Goal: Task Accomplishment & Management: Complete application form

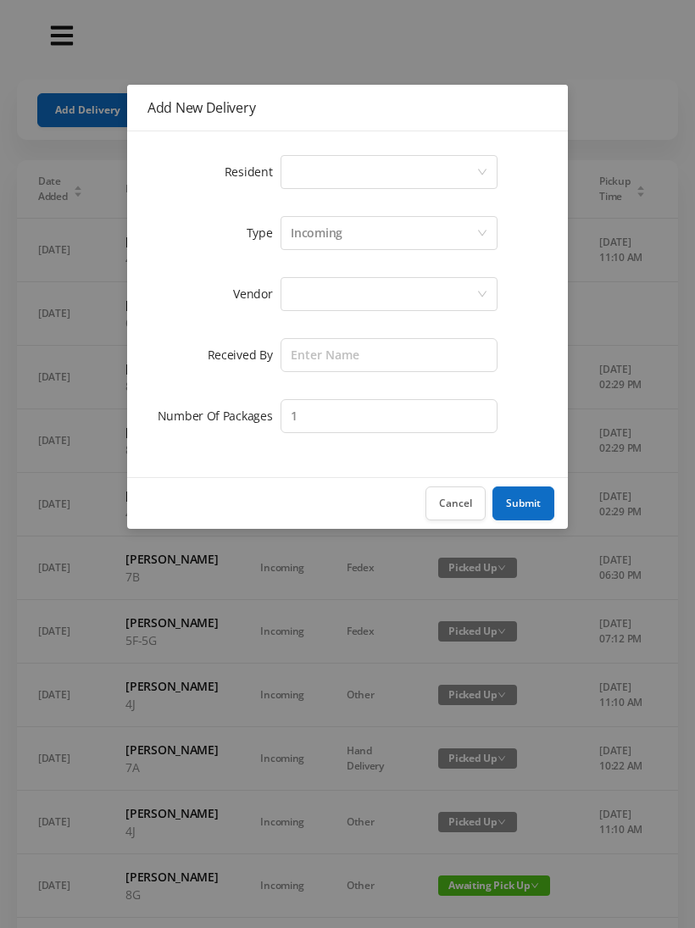
click at [454, 493] on button "Cancel" at bounding box center [456, 504] width 60 height 34
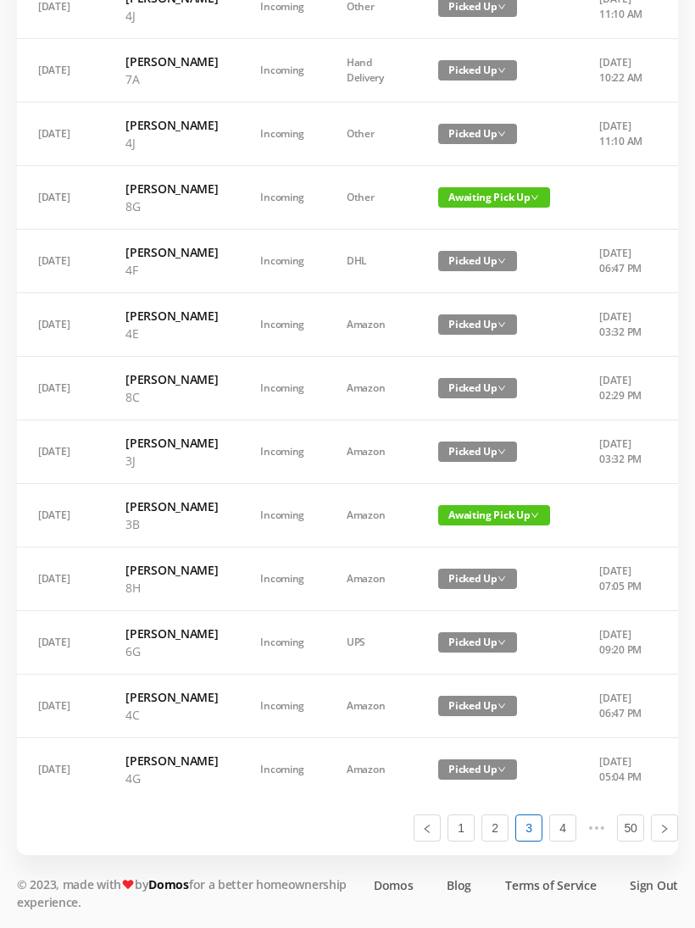
scroll to position [907, 0]
click at [458, 841] on link "1" at bounding box center [460, 828] width 25 height 25
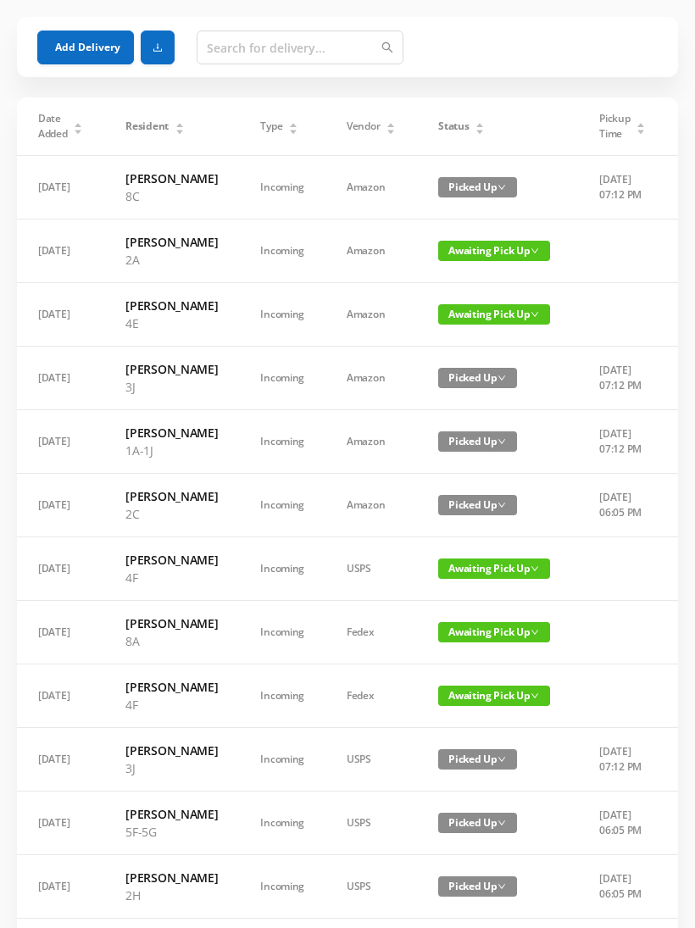
scroll to position [0, 0]
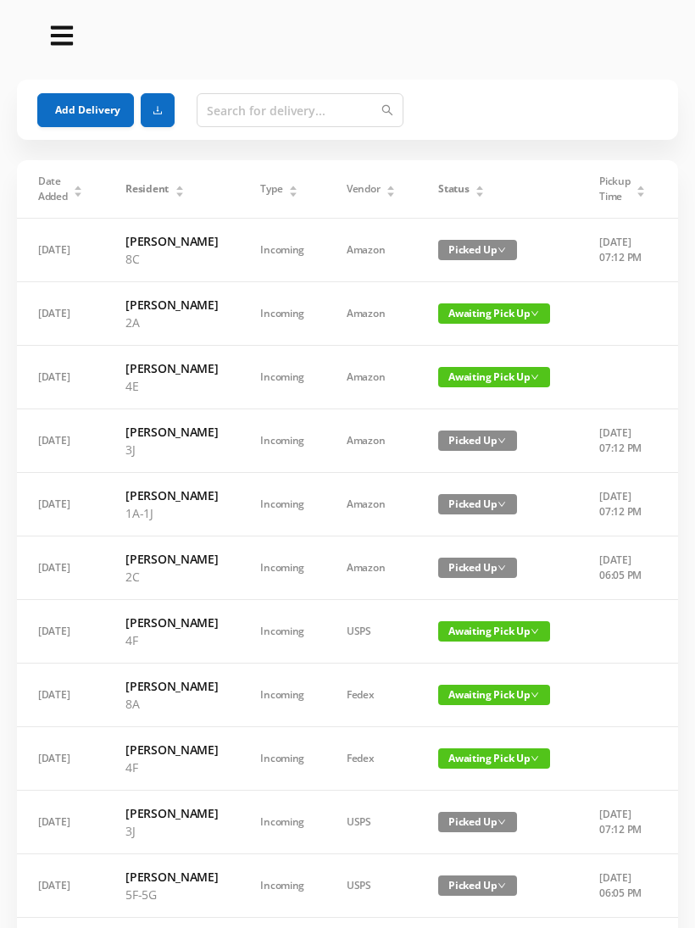
click at [90, 114] on button "Add Delivery" at bounding box center [85, 110] width 97 height 34
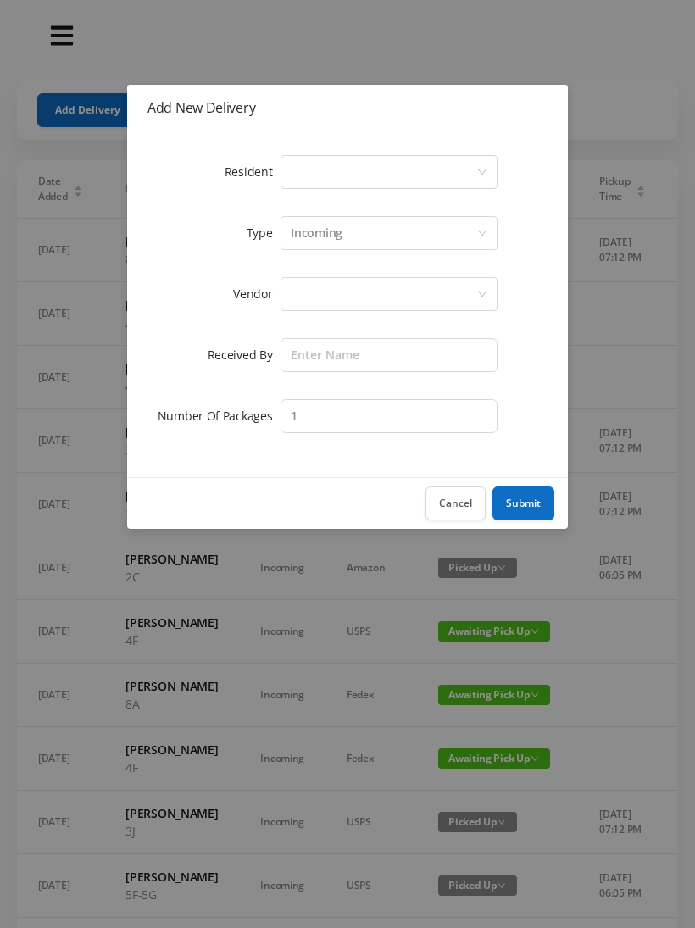
click at [341, 170] on div "Select a person" at bounding box center [384, 172] width 186 height 32
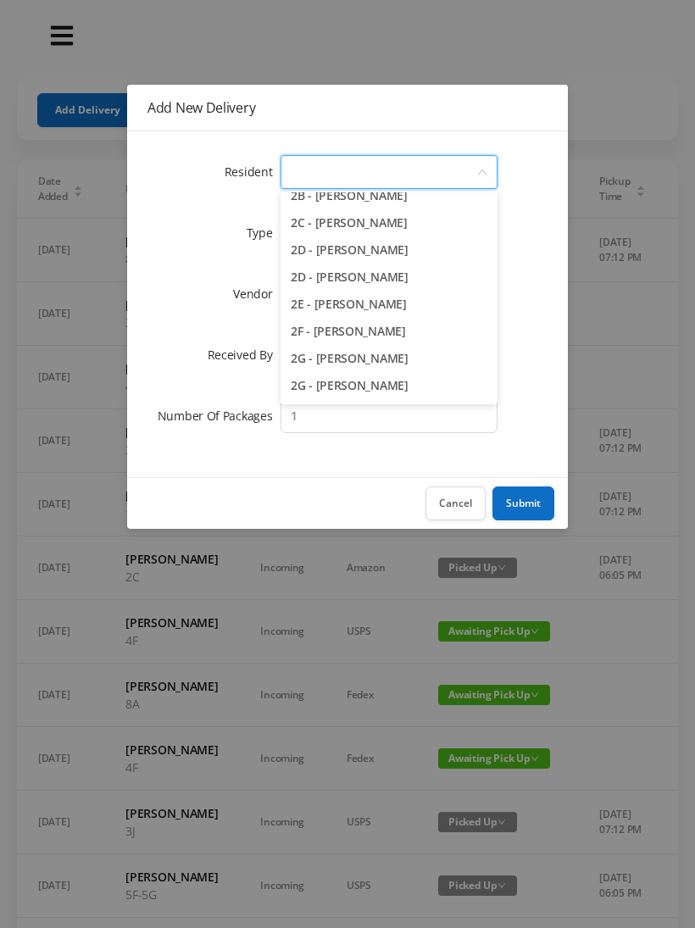
scroll to position [395, 0]
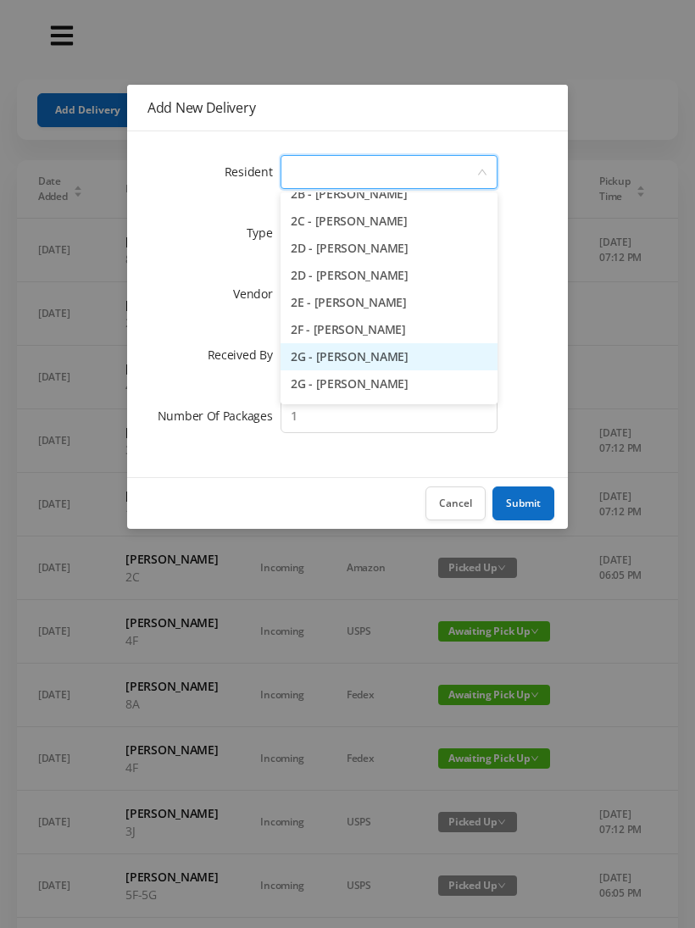
click at [413, 358] on li "2G - [PERSON_NAME]" at bounding box center [389, 356] width 217 height 27
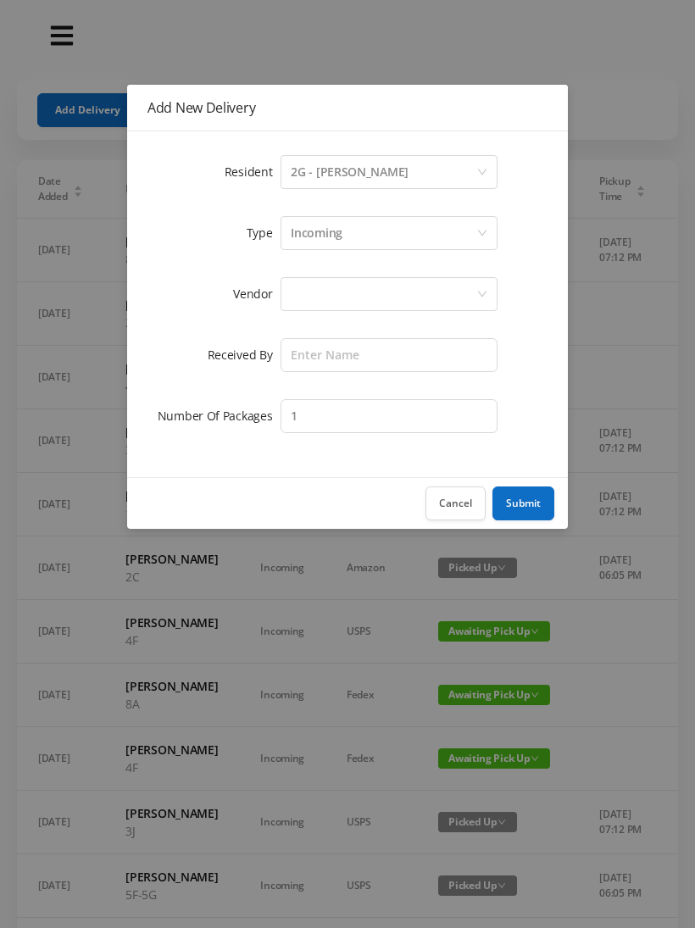
click at [334, 229] on div "Incoming" at bounding box center [317, 233] width 52 height 32
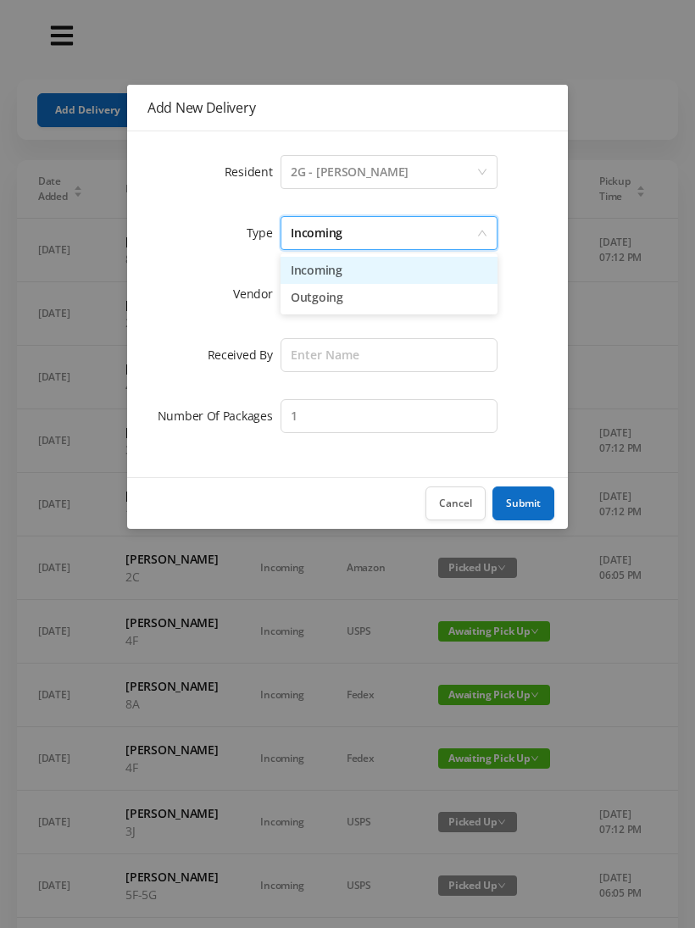
click at [332, 272] on li "Incoming" at bounding box center [389, 270] width 217 height 27
click at [320, 298] on div at bounding box center [384, 294] width 186 height 32
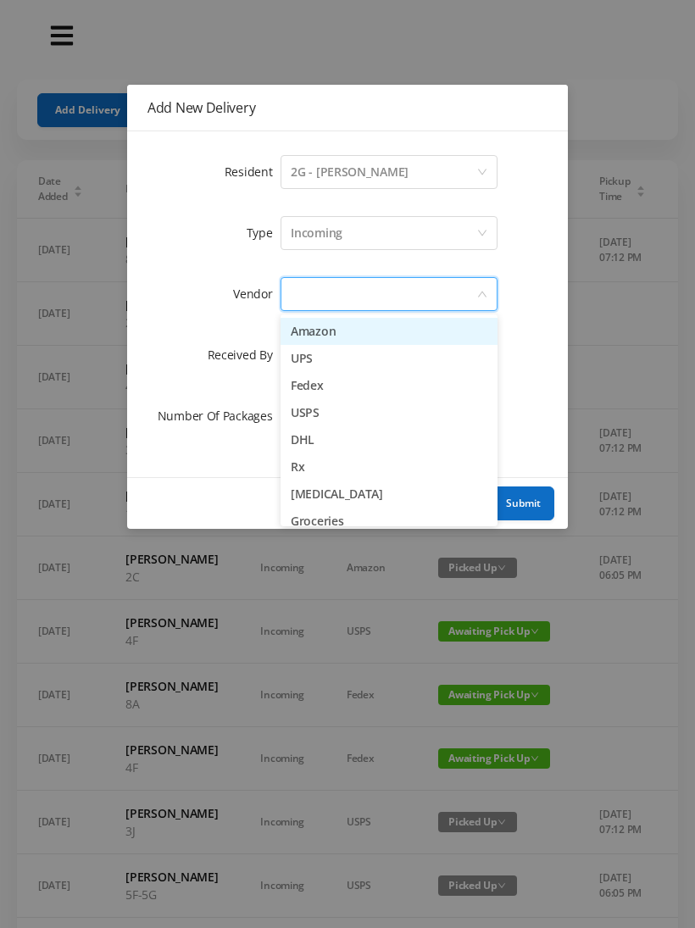
click at [343, 414] on li "USPS" at bounding box center [389, 412] width 217 height 27
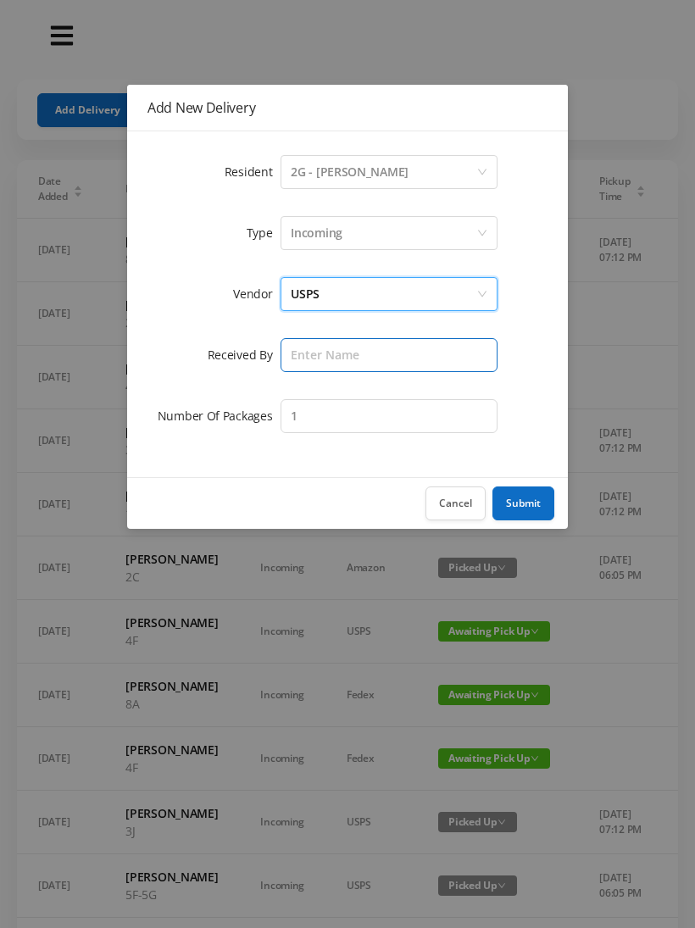
click at [326, 359] on input "text" at bounding box center [389, 355] width 217 height 34
type input "Melece"
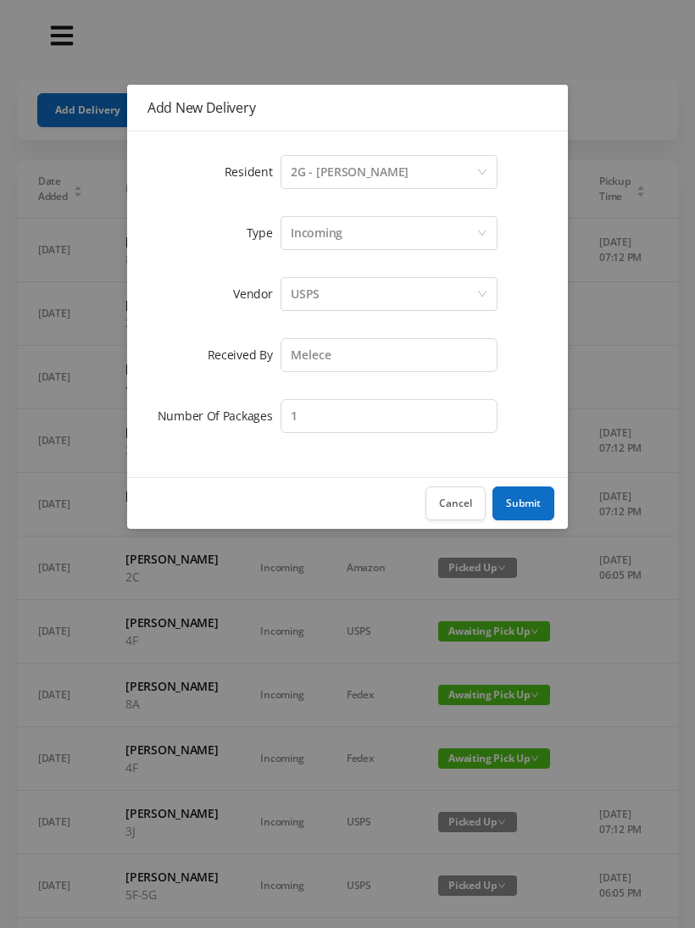
click at [523, 513] on button "Submit" at bounding box center [524, 504] width 62 height 34
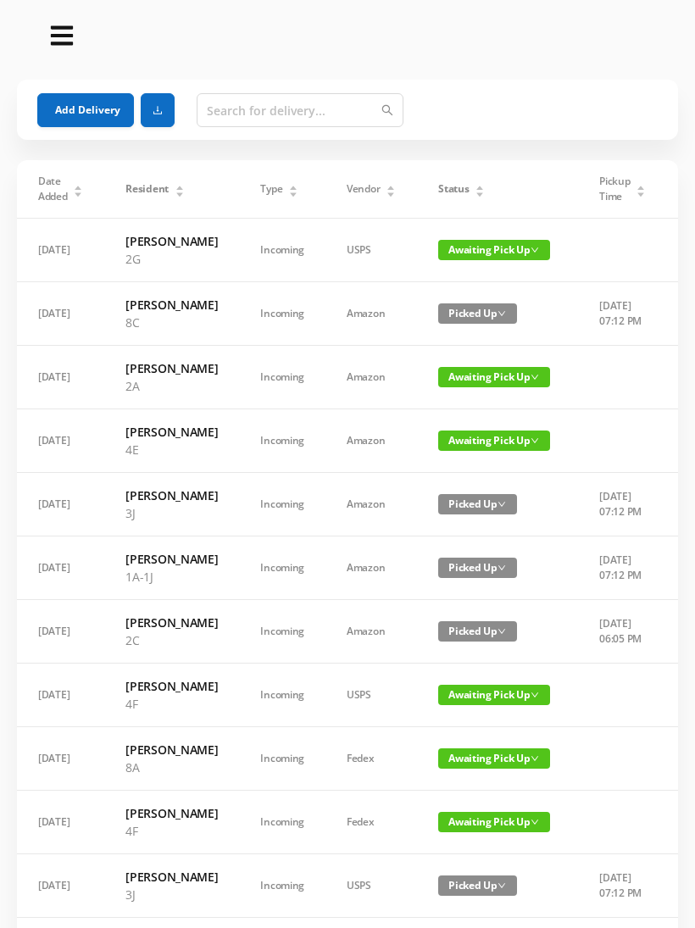
click at [74, 114] on button "Add Delivery" at bounding box center [85, 110] width 97 height 34
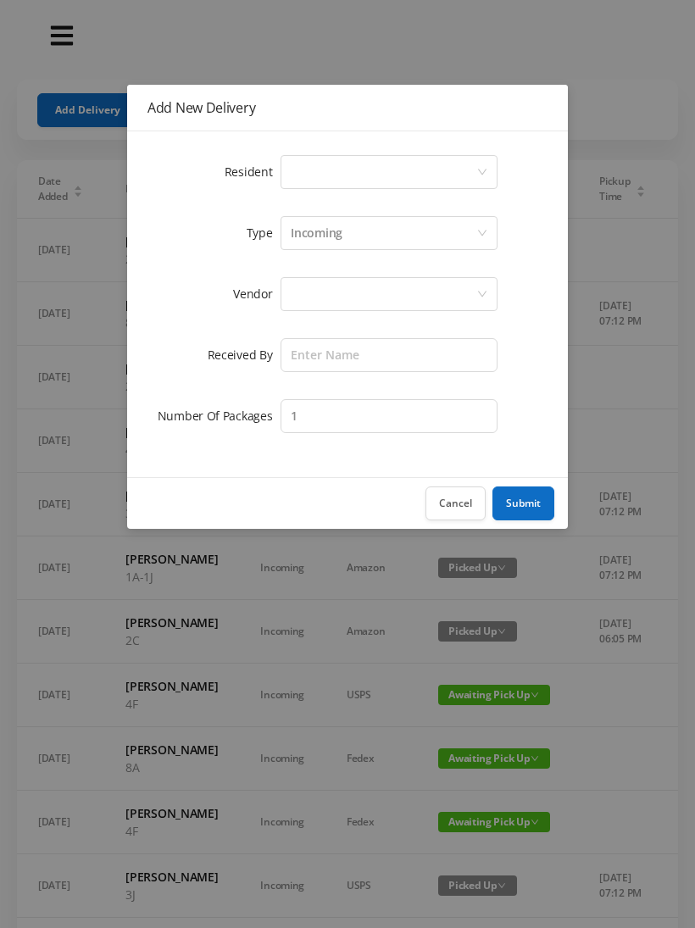
click at [346, 175] on div "Select a person" at bounding box center [384, 172] width 186 height 32
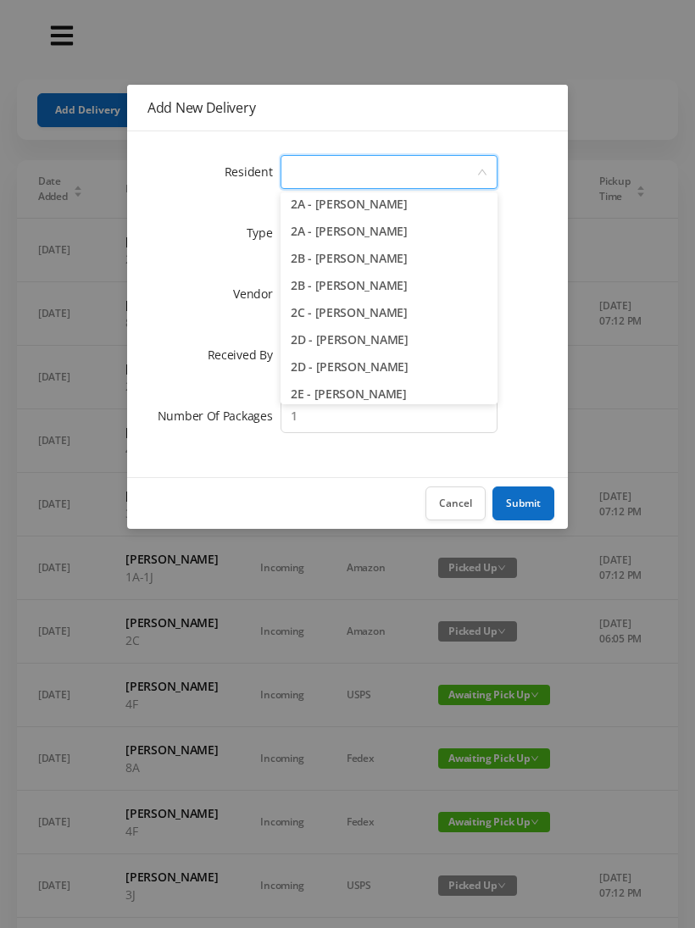
scroll to position [308, 0]
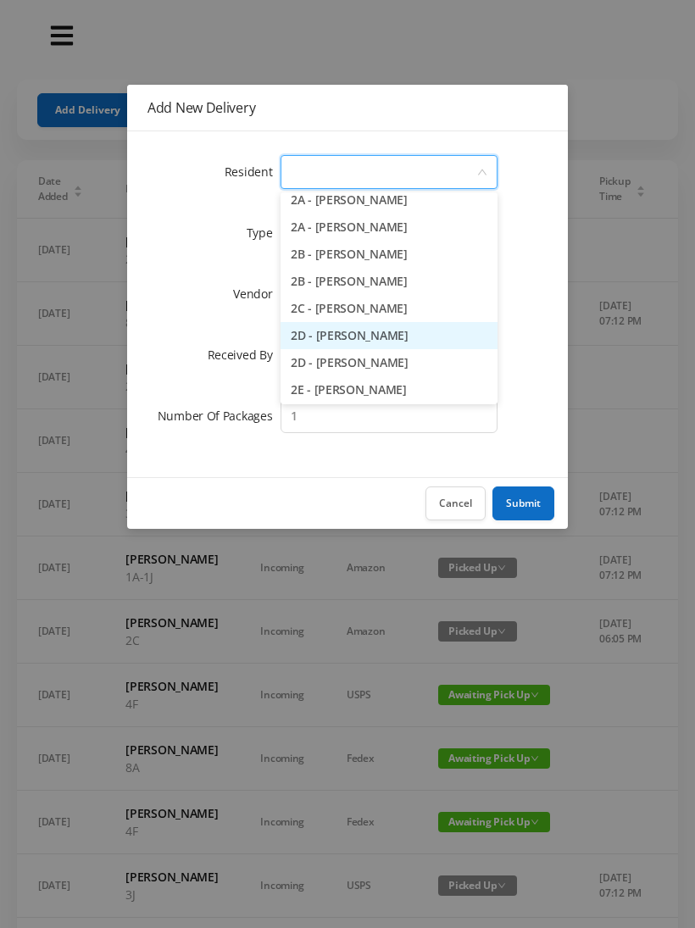
click at [406, 342] on li "2D - [PERSON_NAME]" at bounding box center [389, 335] width 217 height 27
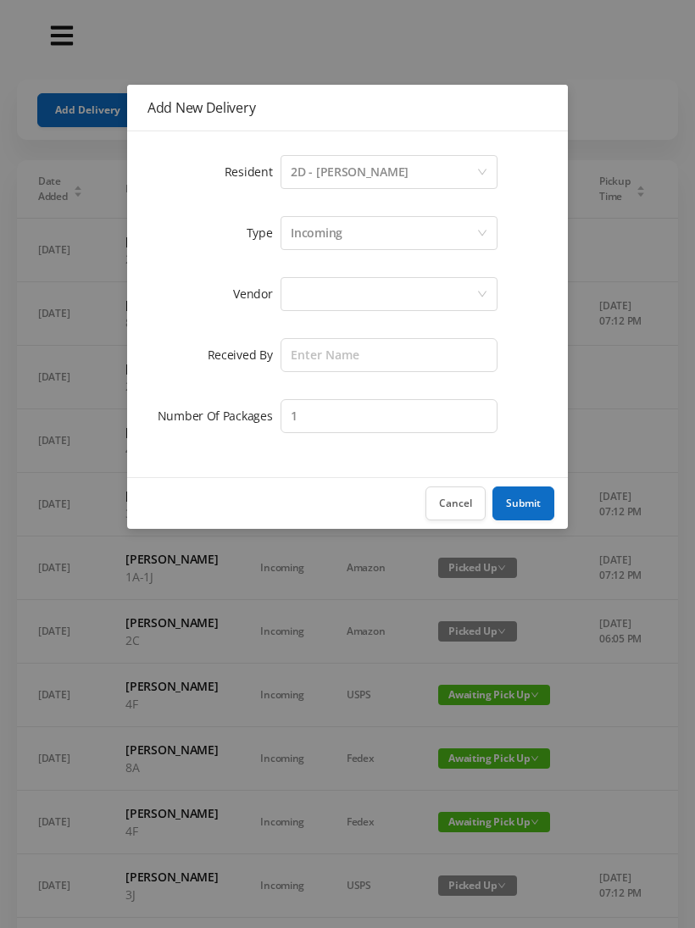
click at [360, 238] on div "Incoming" at bounding box center [384, 233] width 186 height 32
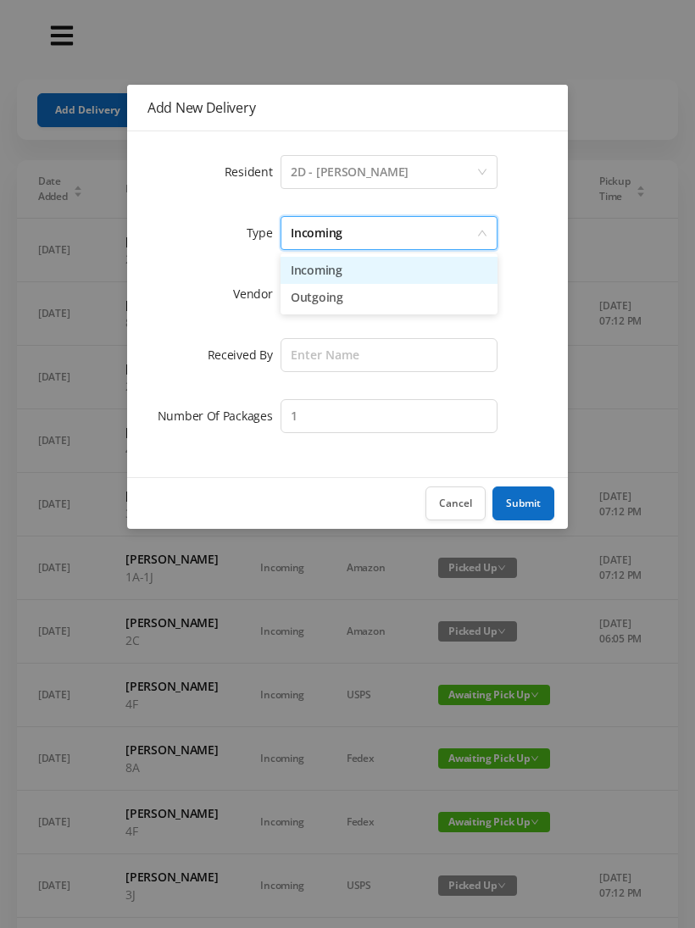
click at [345, 272] on li "Incoming" at bounding box center [389, 270] width 217 height 27
click at [339, 297] on div at bounding box center [384, 294] width 186 height 32
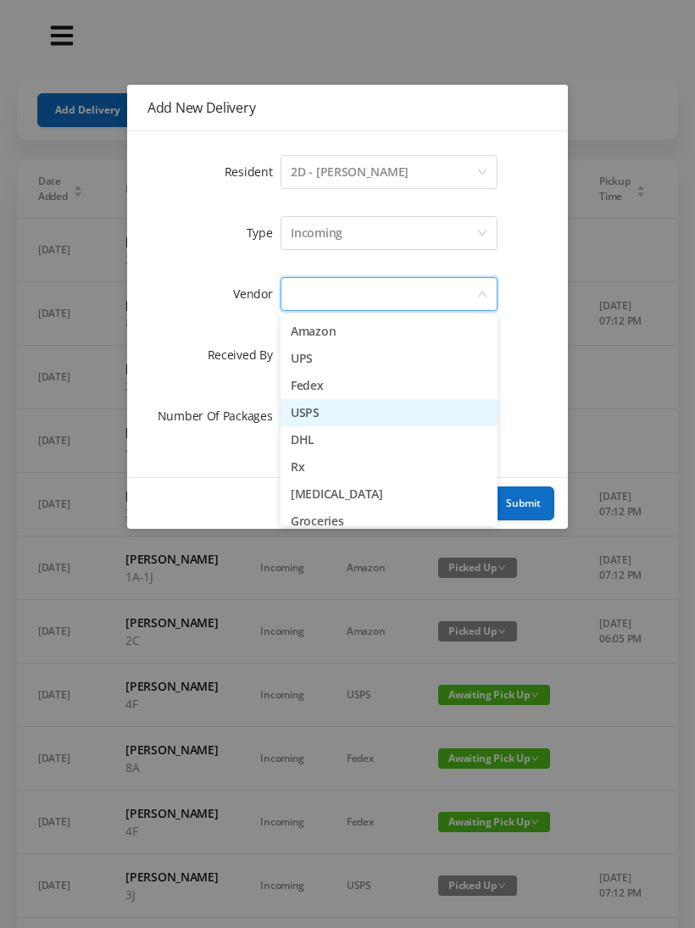
click at [362, 410] on li "USPS" at bounding box center [389, 412] width 217 height 27
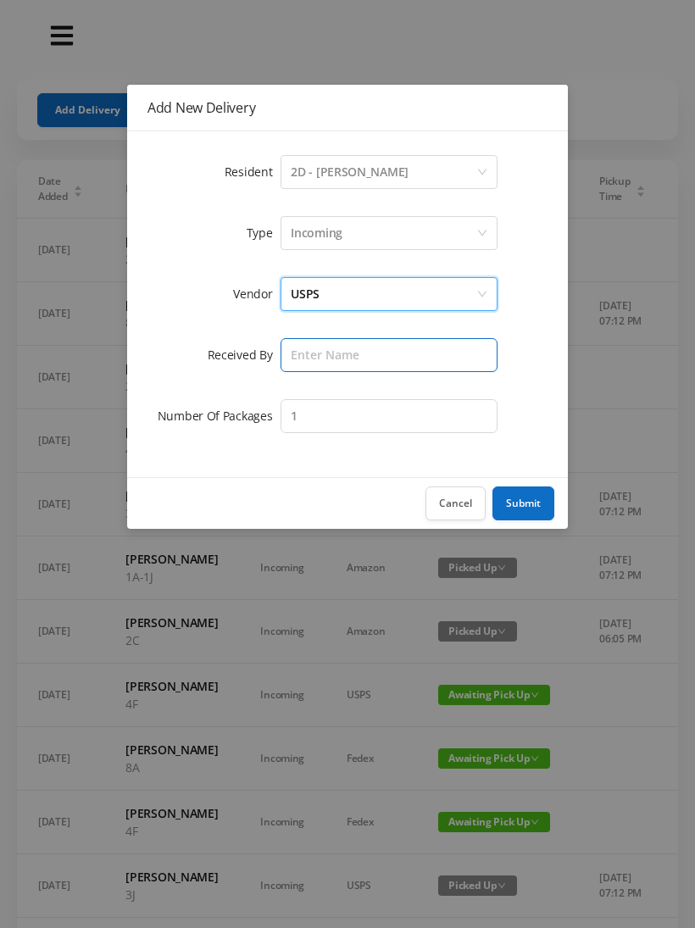
click at [329, 352] on input "text" at bounding box center [389, 355] width 217 height 34
type input "Melece"
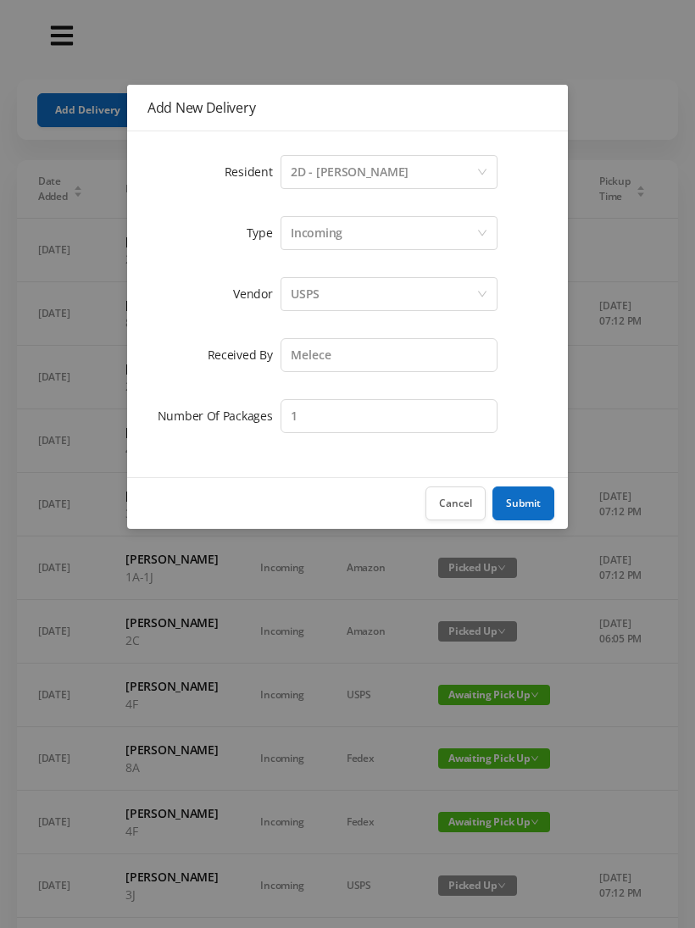
click at [517, 506] on button "Submit" at bounding box center [524, 504] width 62 height 34
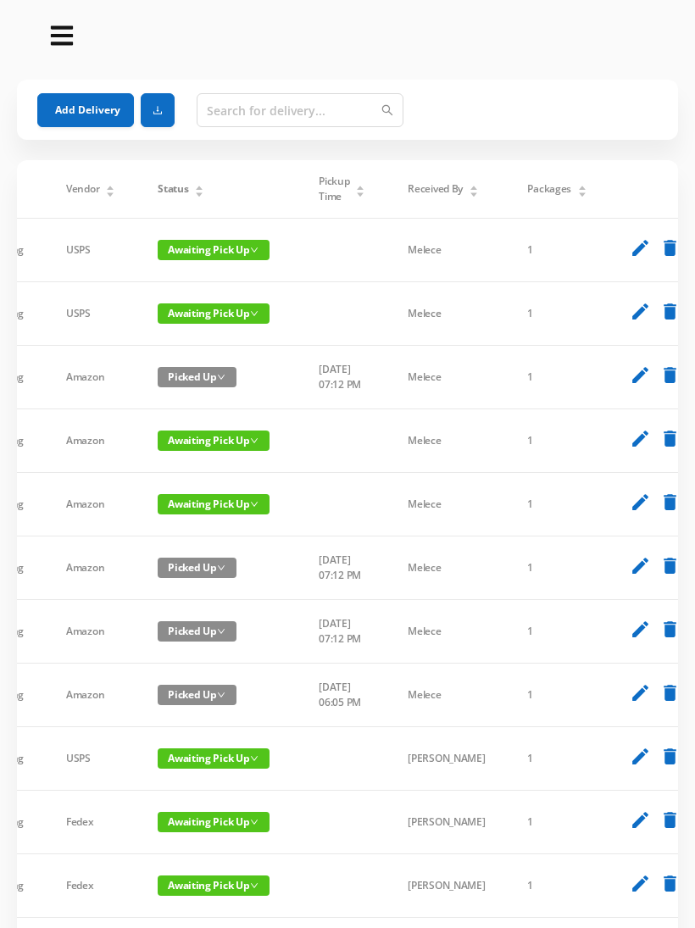
scroll to position [0, 280]
click at [660, 322] on icon "delete" at bounding box center [670, 311] width 21 height 21
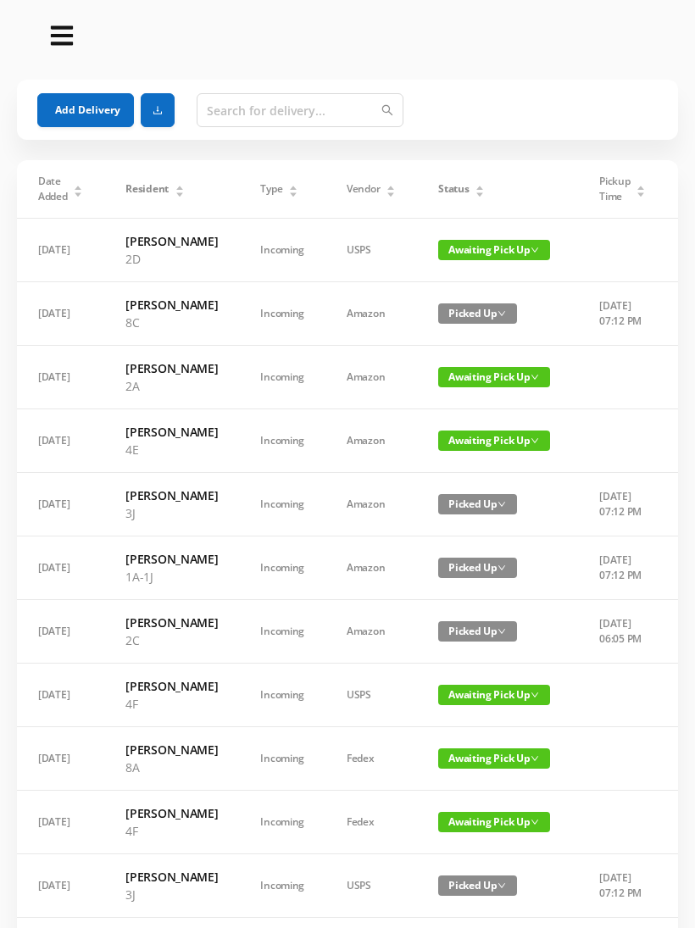
scroll to position [0, 0]
click at [90, 111] on button "Add Delivery" at bounding box center [85, 110] width 97 height 34
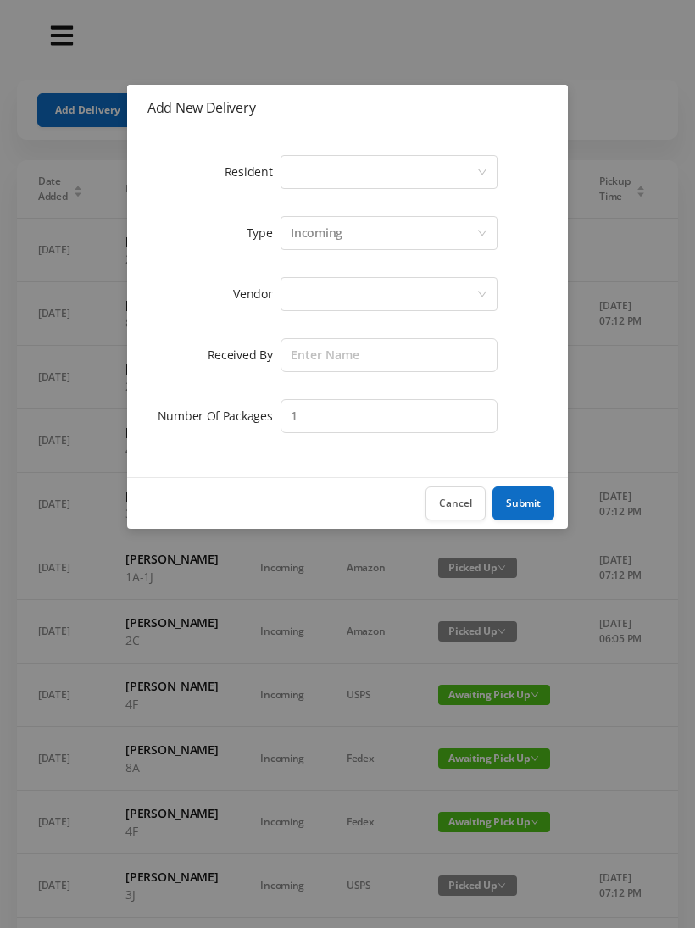
click at [348, 179] on div "Select a person" at bounding box center [384, 172] width 186 height 32
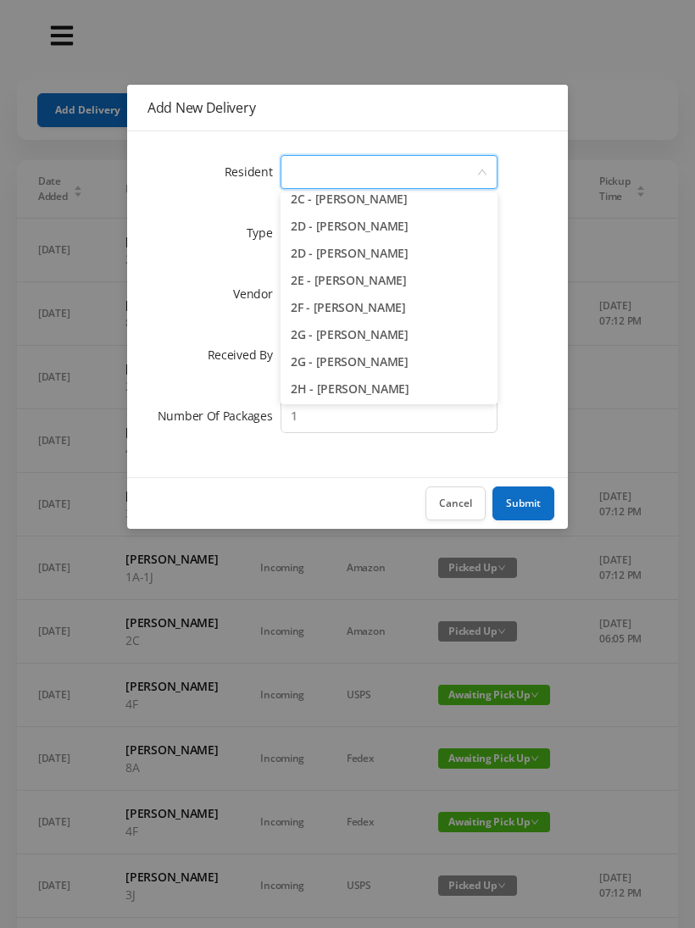
scroll to position [418, 0]
click at [431, 280] on li "2E - [PERSON_NAME]" at bounding box center [389, 279] width 217 height 27
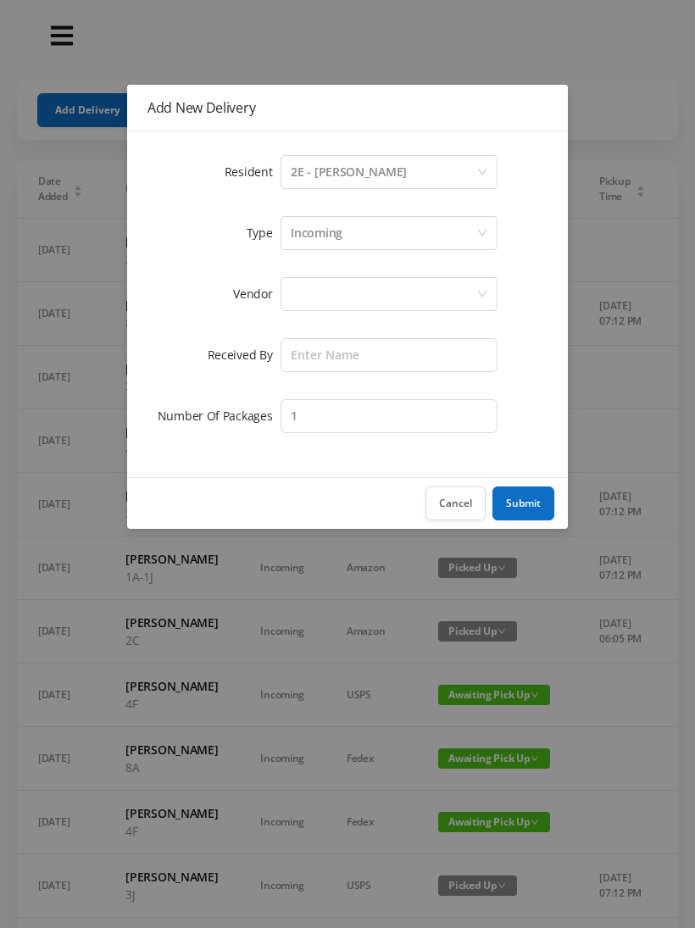
click at [355, 240] on div "Incoming" at bounding box center [384, 233] width 186 height 32
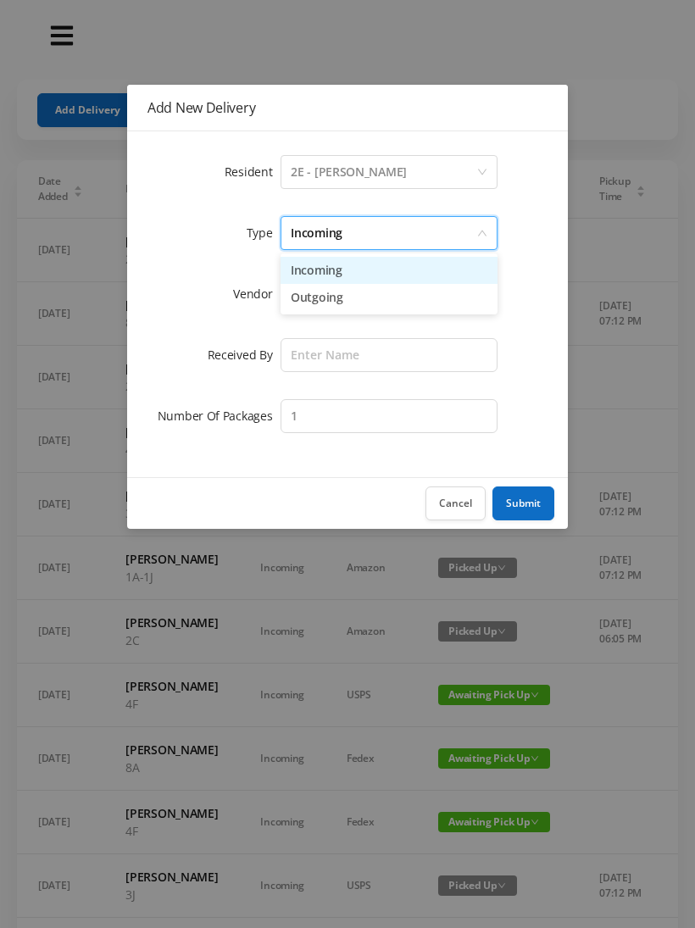
click at [354, 276] on li "Incoming" at bounding box center [389, 270] width 217 height 27
click at [331, 303] on div at bounding box center [384, 294] width 186 height 32
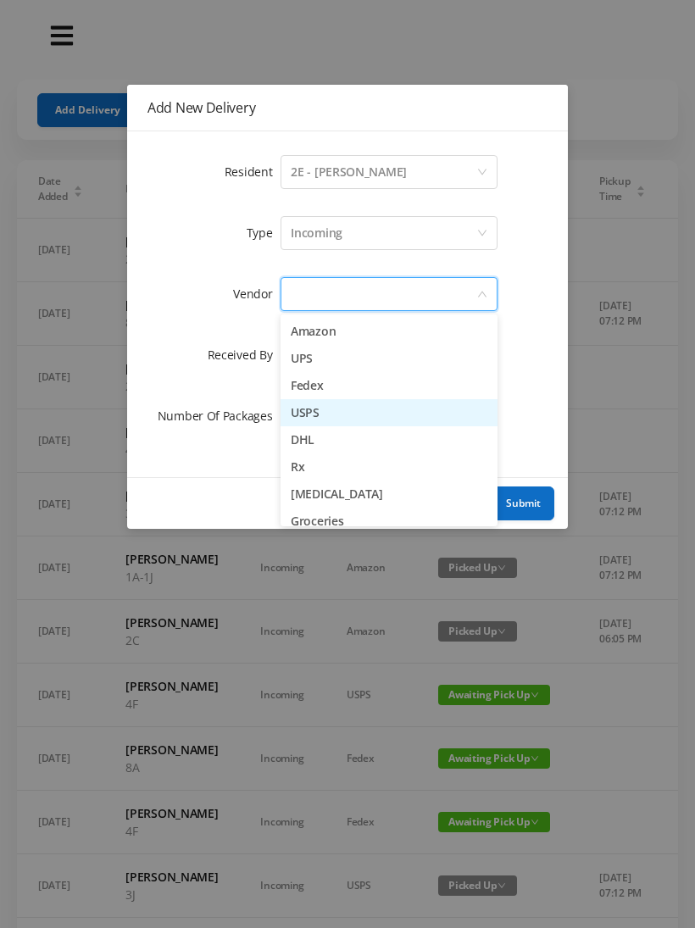
click at [354, 417] on li "USPS" at bounding box center [389, 412] width 217 height 27
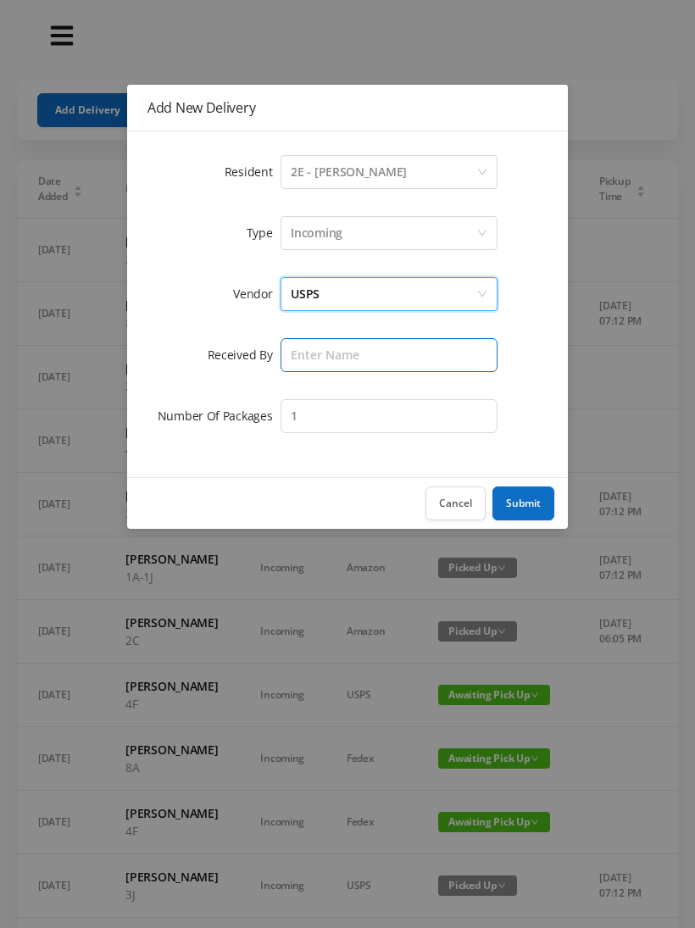
click at [331, 352] on input "text" at bounding box center [389, 355] width 217 height 34
type input "Melece"
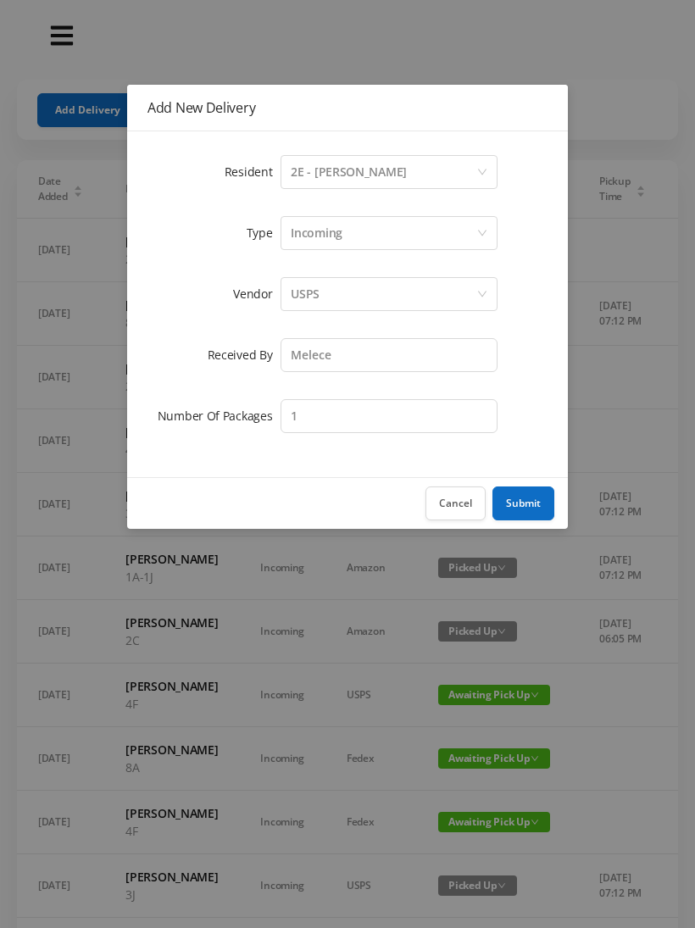
click at [538, 513] on button "Submit" at bounding box center [524, 504] width 62 height 34
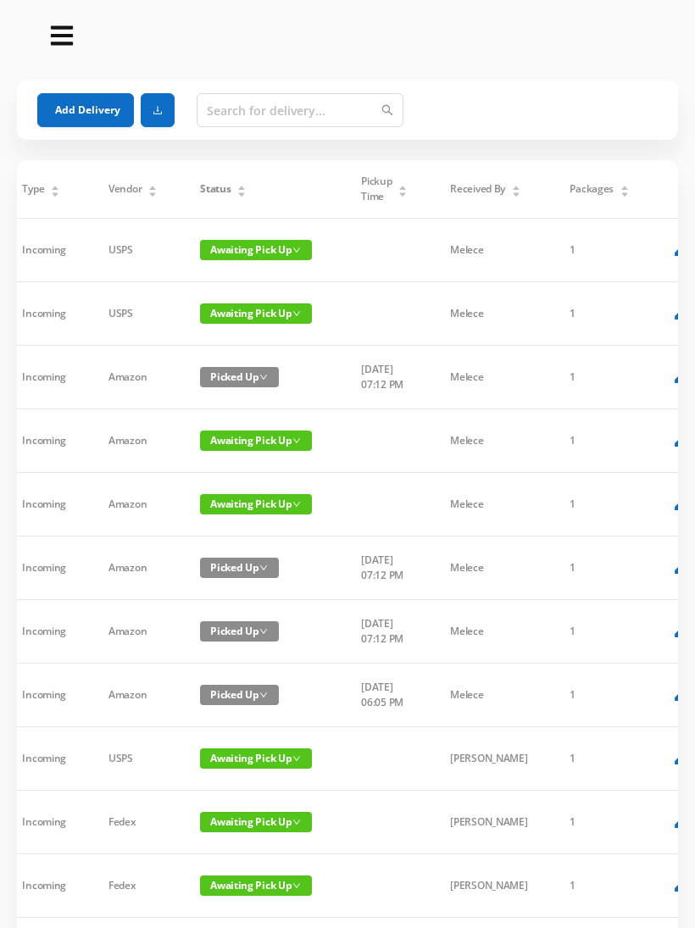
scroll to position [0, 249]
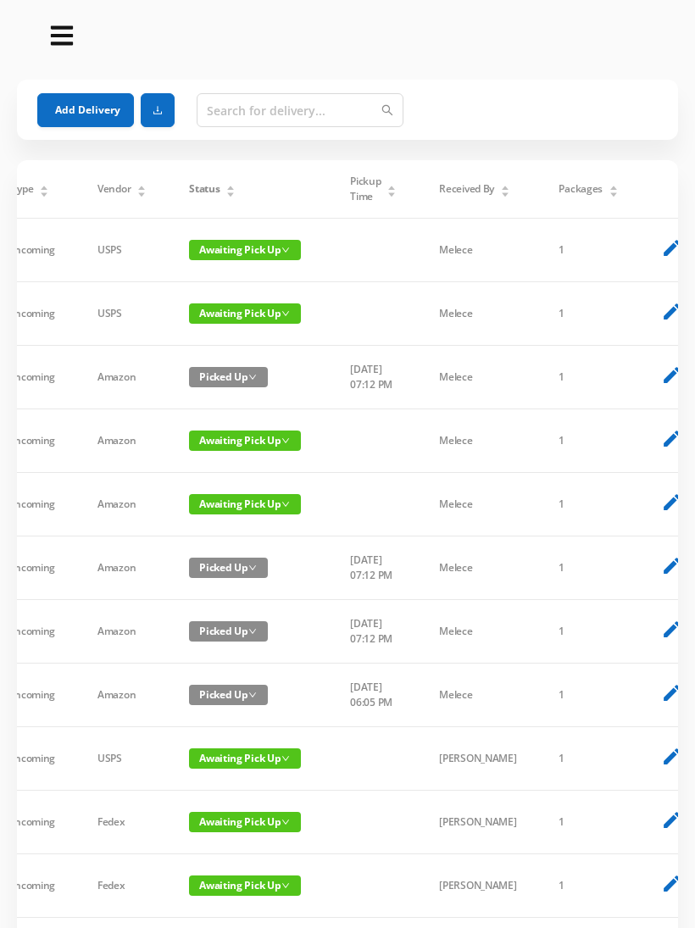
click at [691, 322] on icon "delete" at bounding box center [701, 311] width 21 height 21
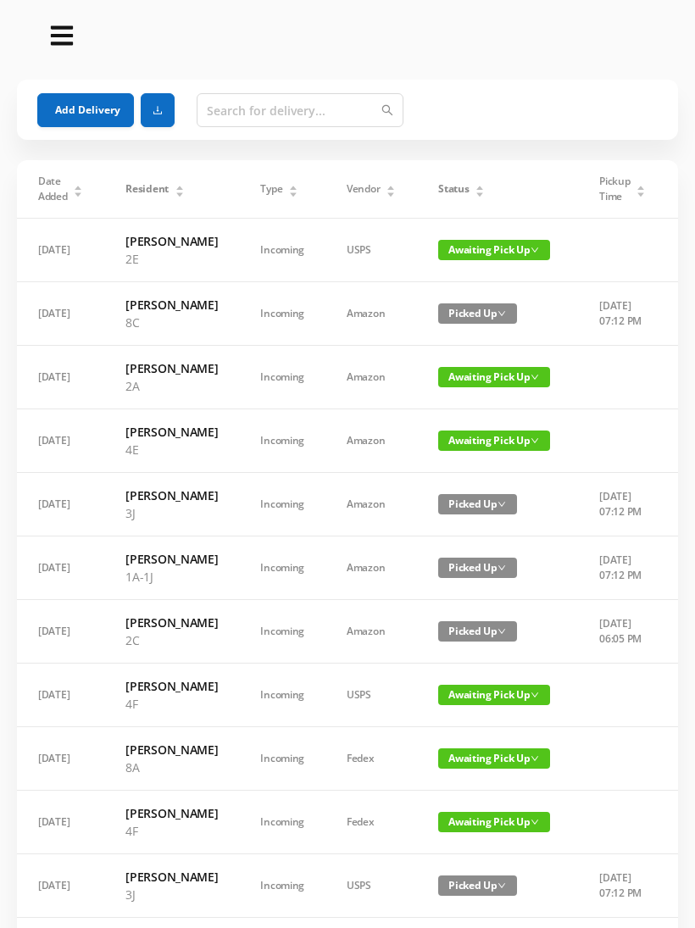
scroll to position [0, 0]
click at [92, 114] on button "Add Delivery" at bounding box center [85, 110] width 97 height 34
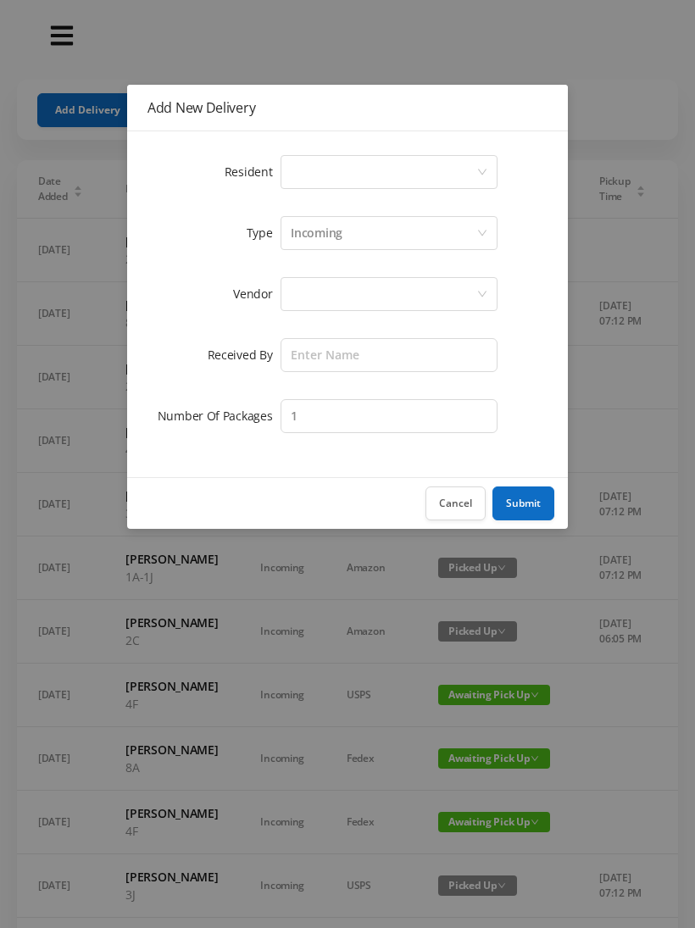
click at [334, 174] on div "Select a person" at bounding box center [384, 172] width 186 height 32
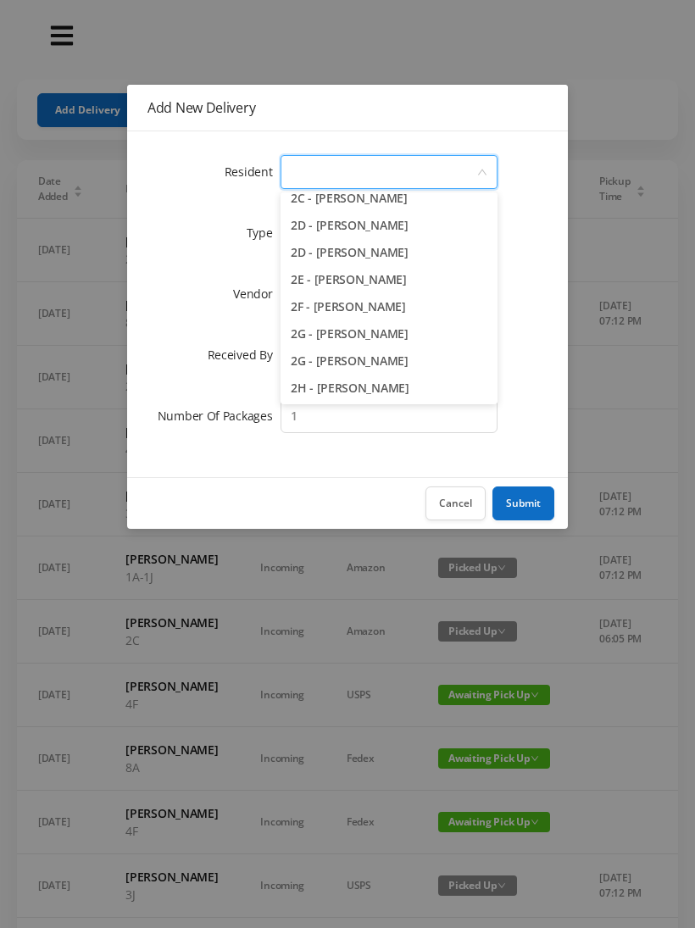
scroll to position [419, 0]
click at [437, 342] on li "2G - [PERSON_NAME]" at bounding box center [389, 333] width 217 height 27
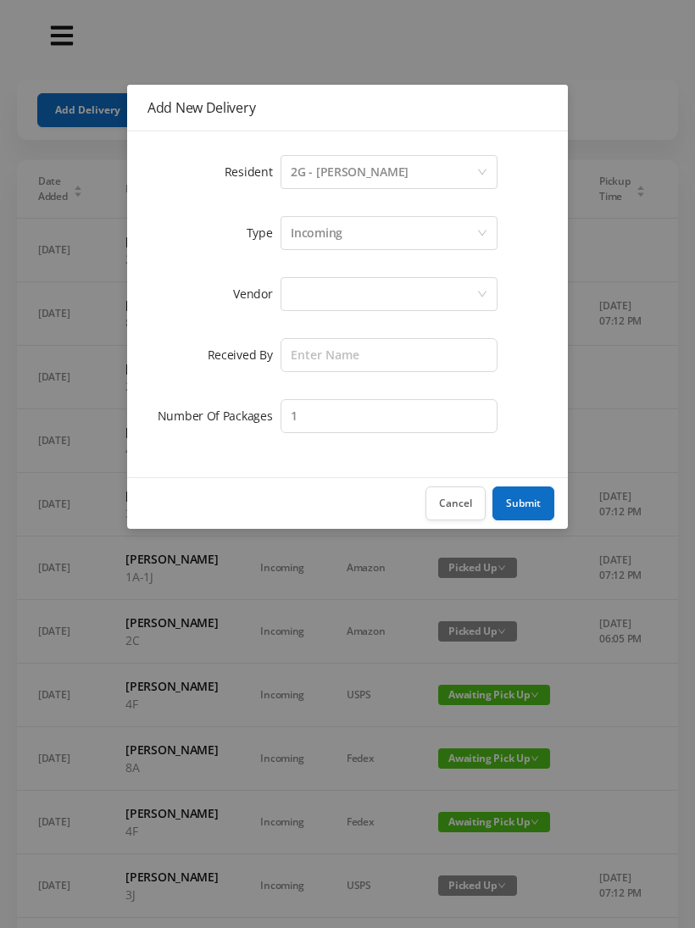
click at [365, 237] on div "Incoming" at bounding box center [384, 233] width 186 height 32
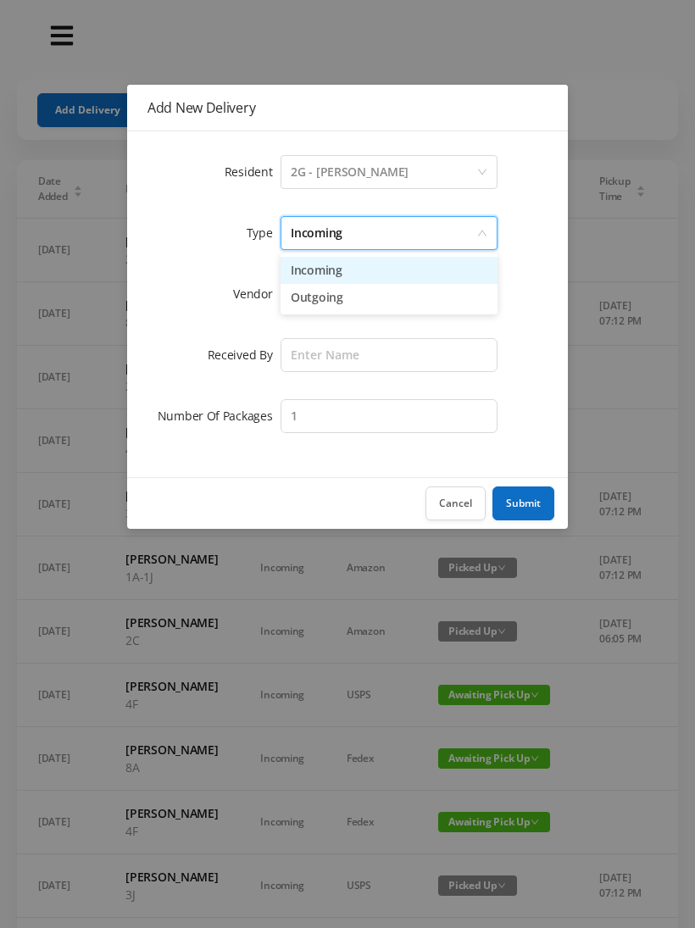
click at [348, 281] on li "Incoming" at bounding box center [389, 270] width 217 height 27
click at [321, 303] on div at bounding box center [384, 294] width 186 height 32
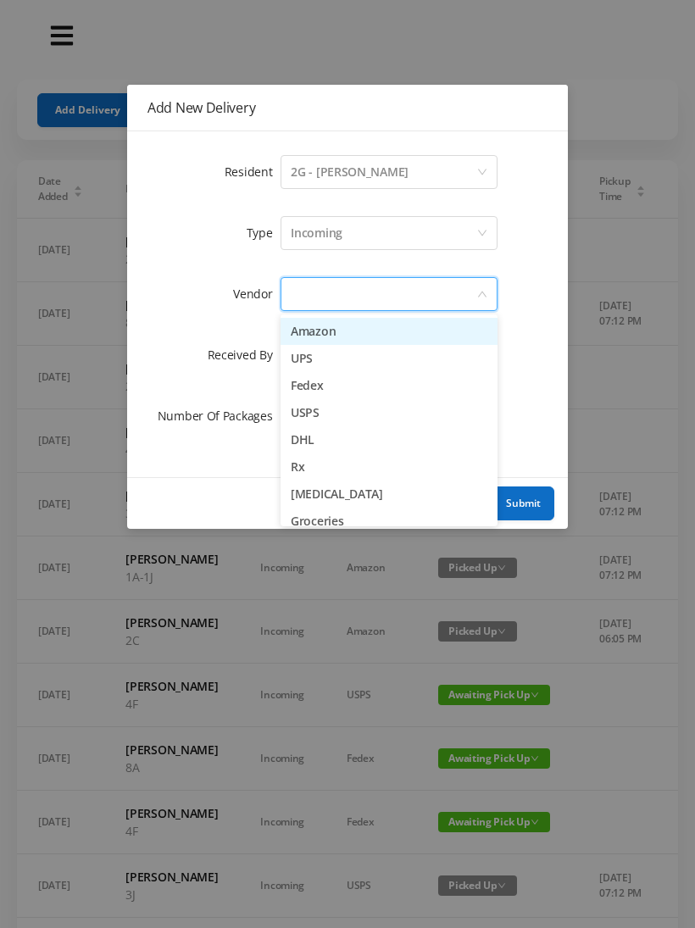
click at [339, 422] on li "USPS" at bounding box center [389, 412] width 217 height 27
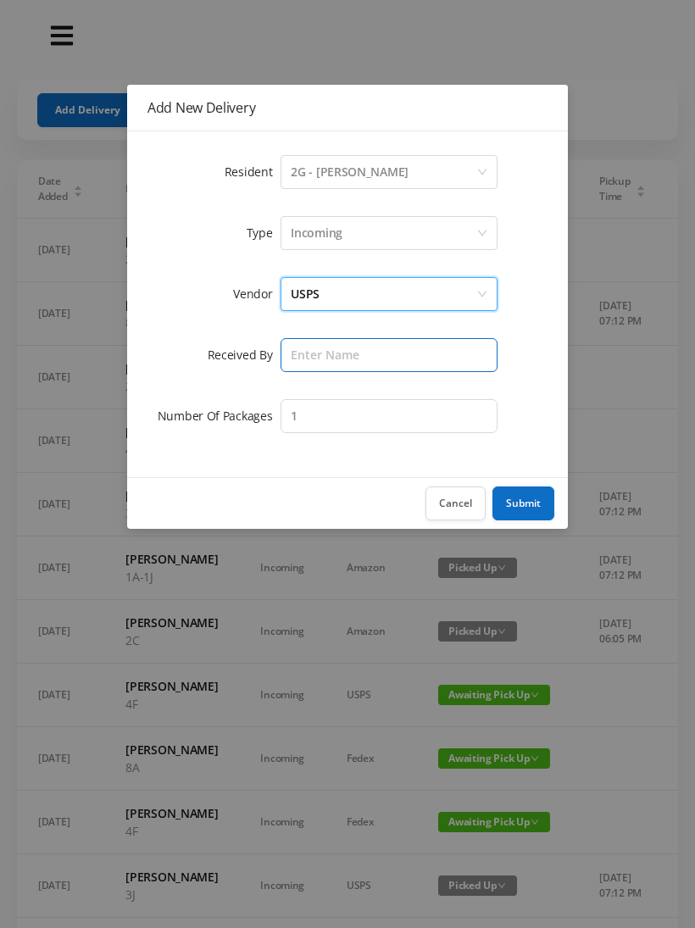
click at [330, 359] on input "text" at bounding box center [389, 355] width 217 height 34
type input "Melece"
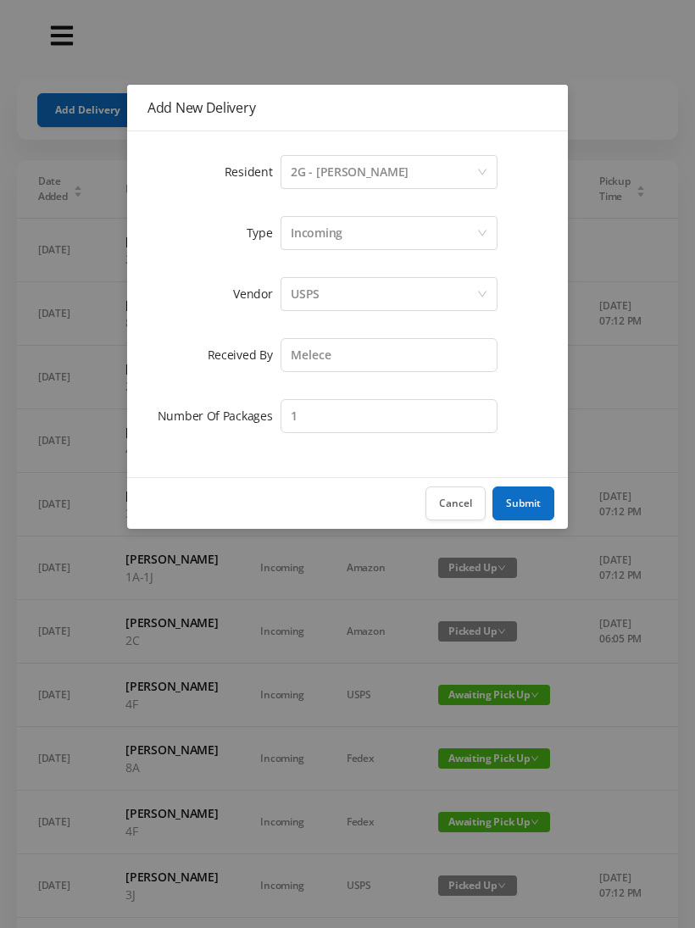
click at [533, 512] on button "Submit" at bounding box center [524, 504] width 62 height 34
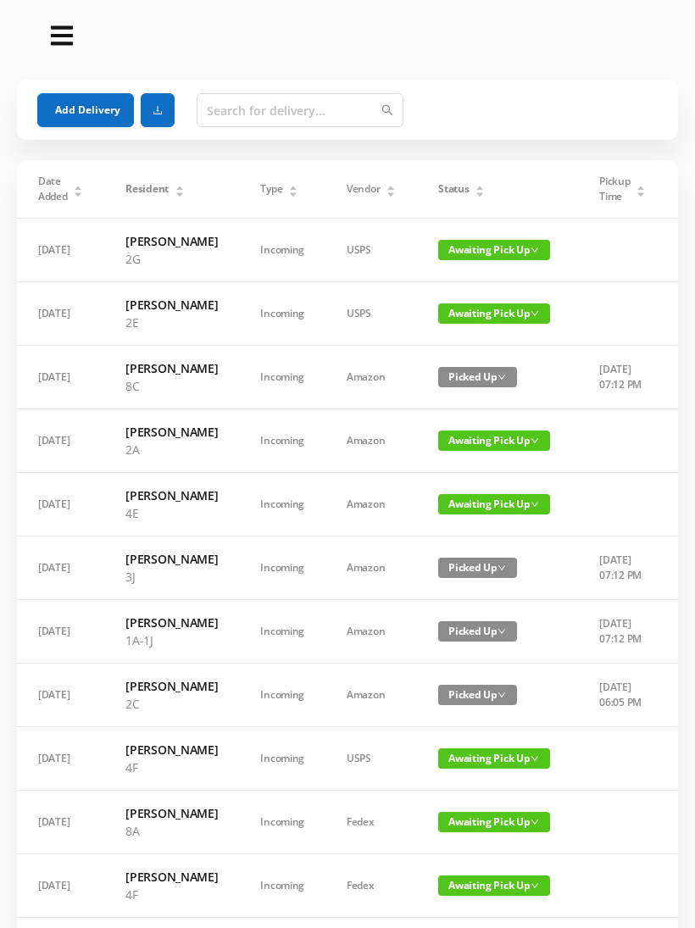
click at [101, 115] on button "Add Delivery" at bounding box center [85, 110] width 97 height 34
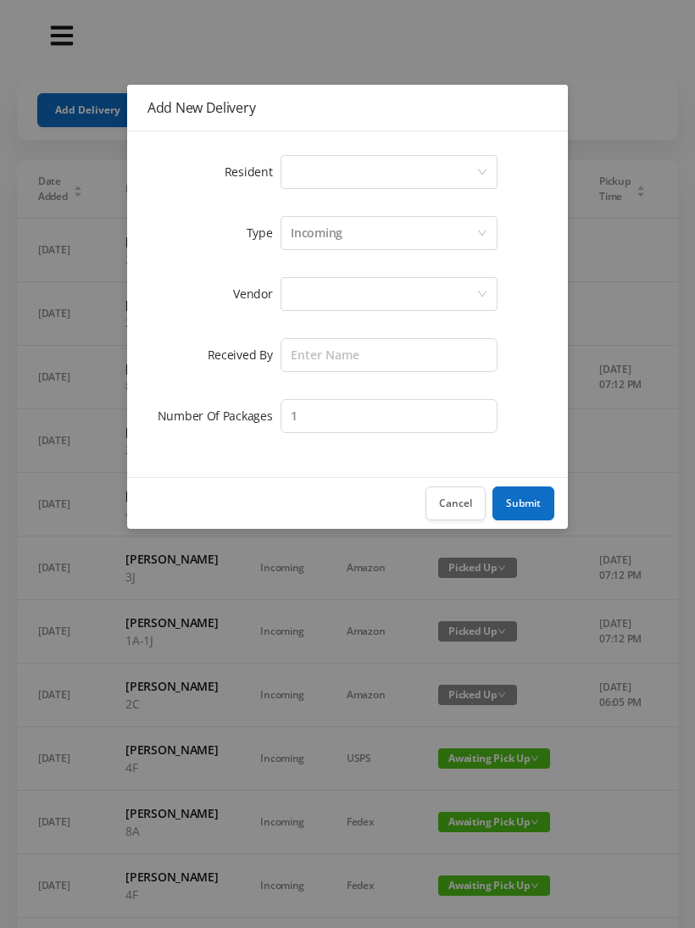
click at [385, 170] on div "Select a person" at bounding box center [384, 172] width 186 height 32
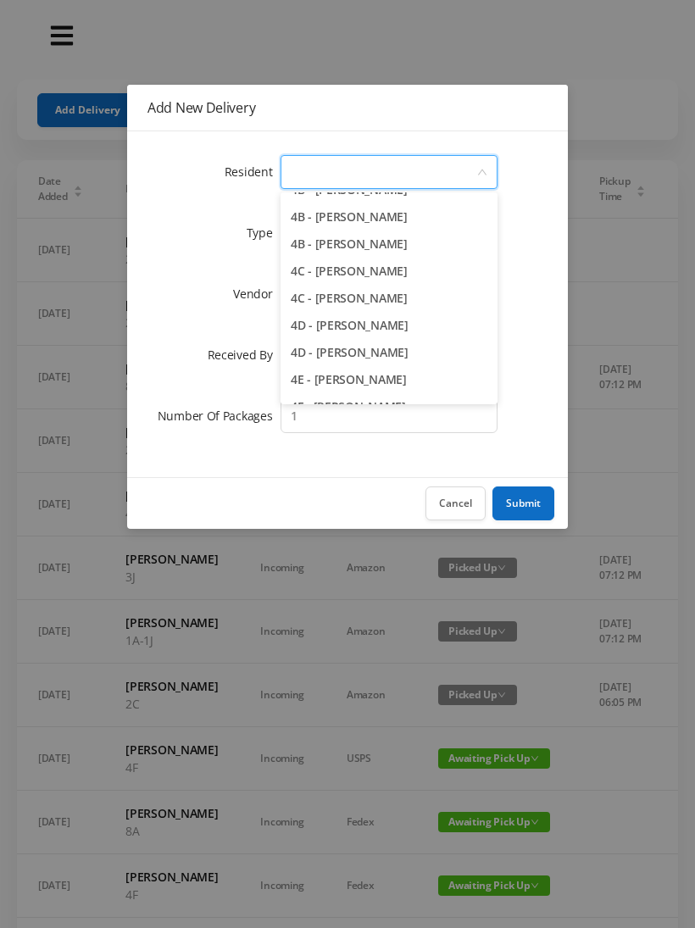
scroll to position [995, 0]
click at [449, 248] on li "4B - [PERSON_NAME]" at bounding box center [389, 244] width 217 height 27
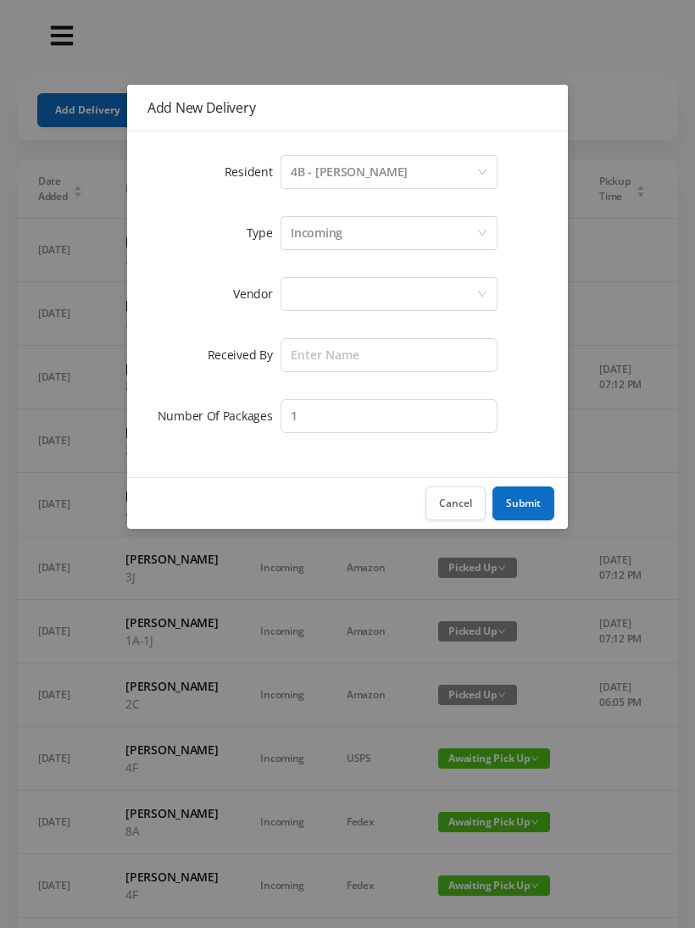
click at [365, 237] on div "Incoming" at bounding box center [384, 233] width 186 height 32
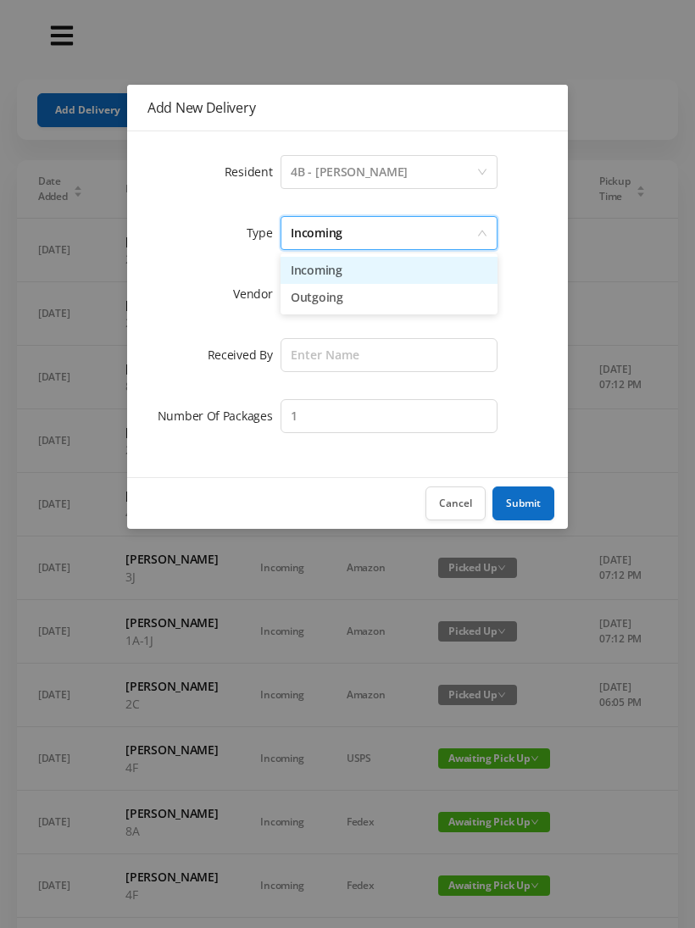
click at [359, 274] on li "Incoming" at bounding box center [389, 270] width 217 height 27
click at [343, 307] on div at bounding box center [384, 294] width 186 height 32
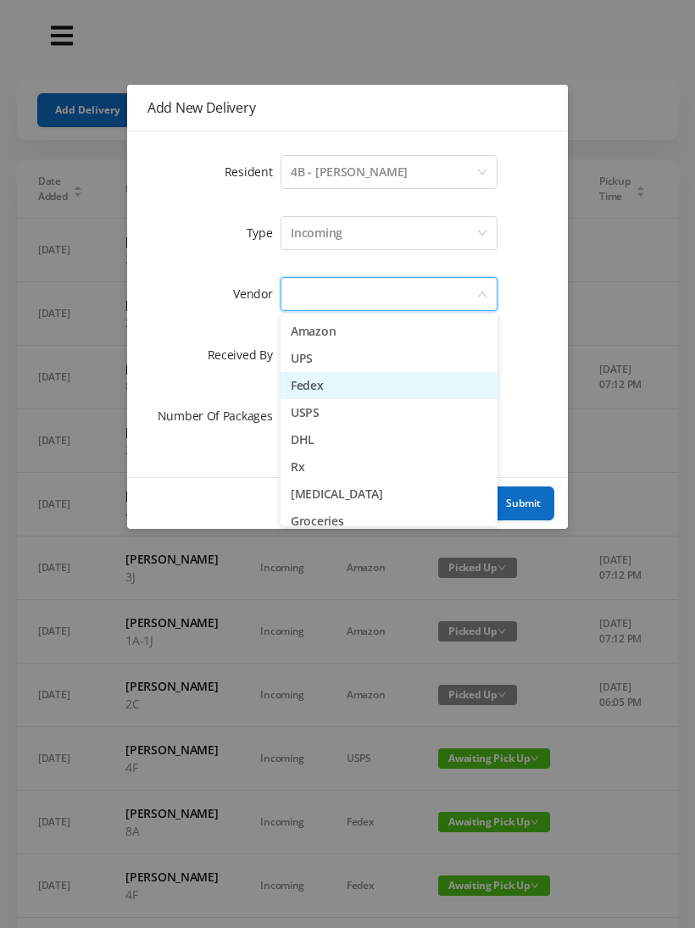
click at [370, 389] on li "Fedex" at bounding box center [389, 385] width 217 height 27
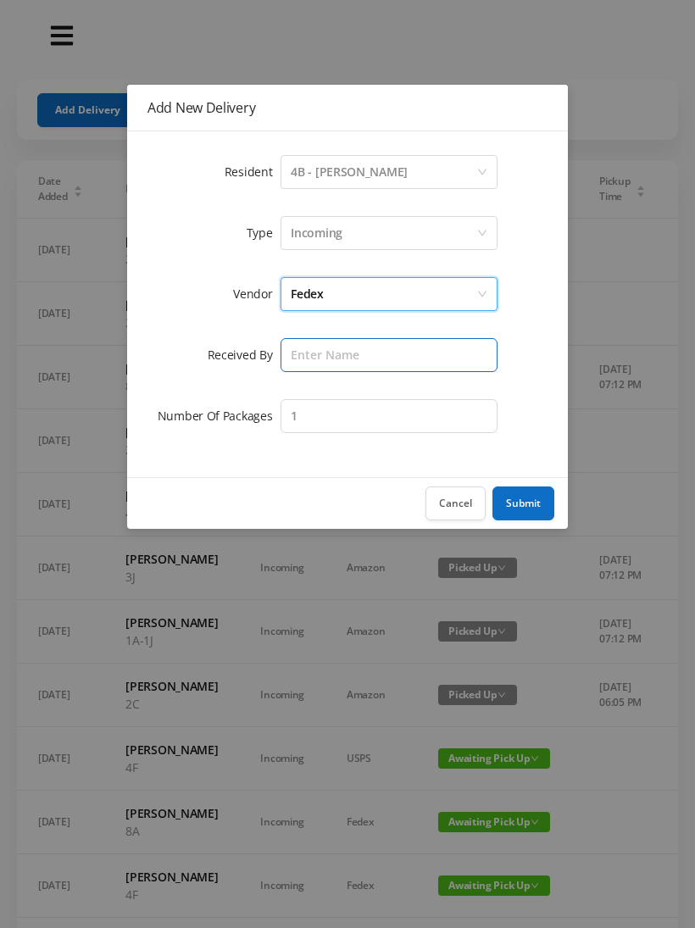
click at [352, 360] on input "text" at bounding box center [389, 355] width 217 height 34
type input "Melece"
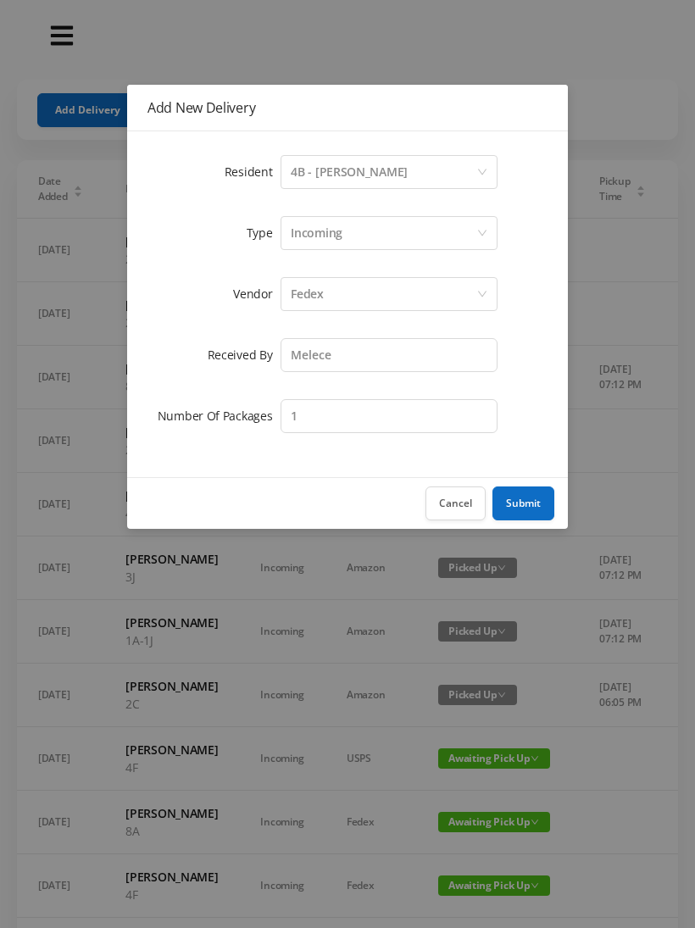
click at [526, 506] on button "Submit" at bounding box center [524, 504] width 62 height 34
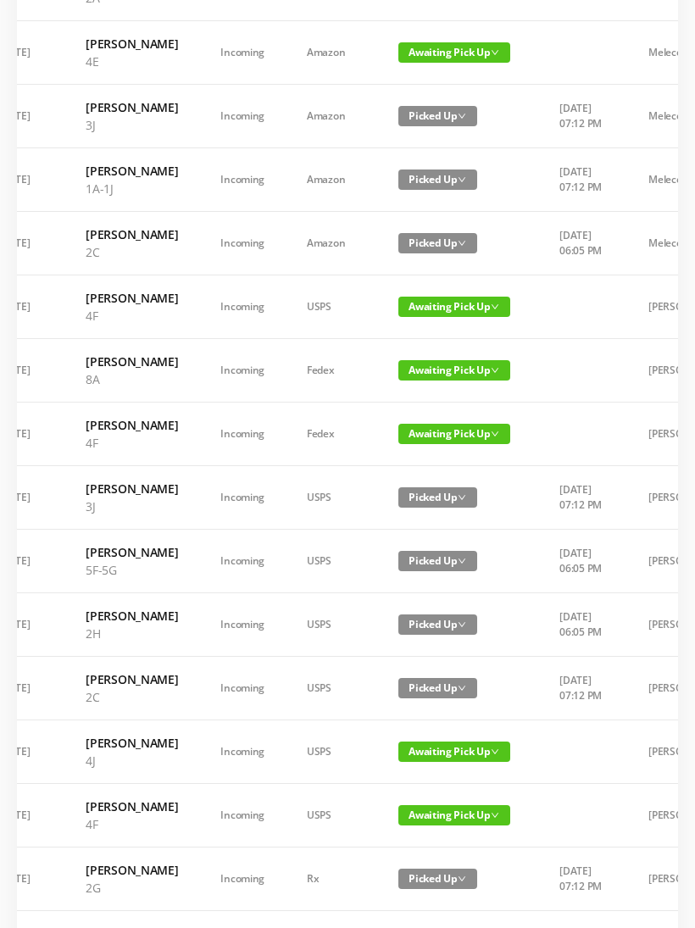
scroll to position [0, 39]
click at [471, 381] on span "Awaiting Pick Up" at bounding box center [455, 370] width 112 height 20
click at [449, 580] on link "Picked Up" at bounding box center [445, 581] width 110 height 27
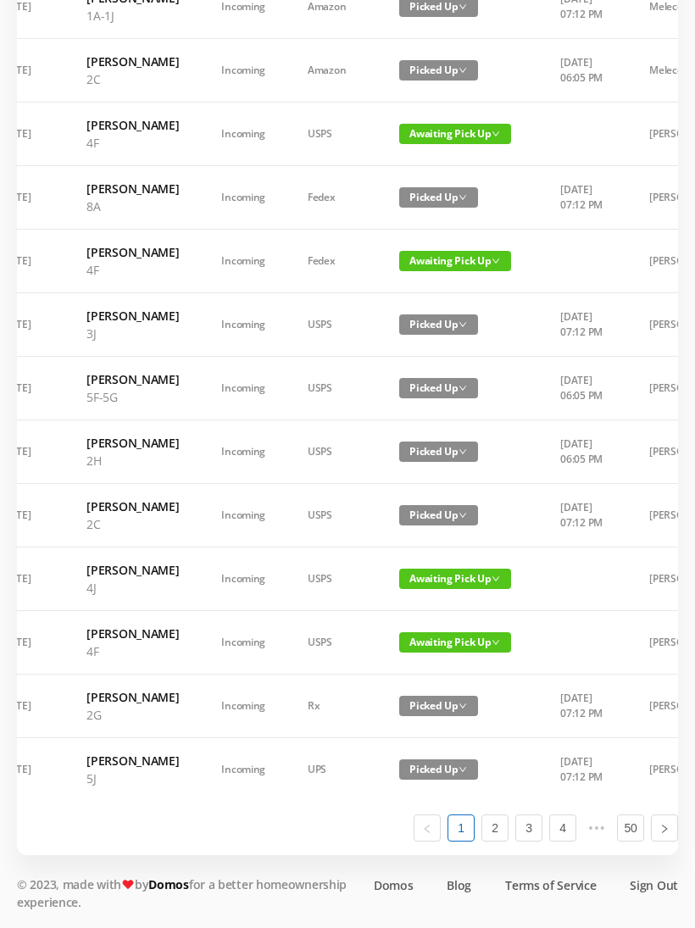
scroll to position [961, 0]
click at [501, 841] on link "2" at bounding box center [494, 828] width 25 height 25
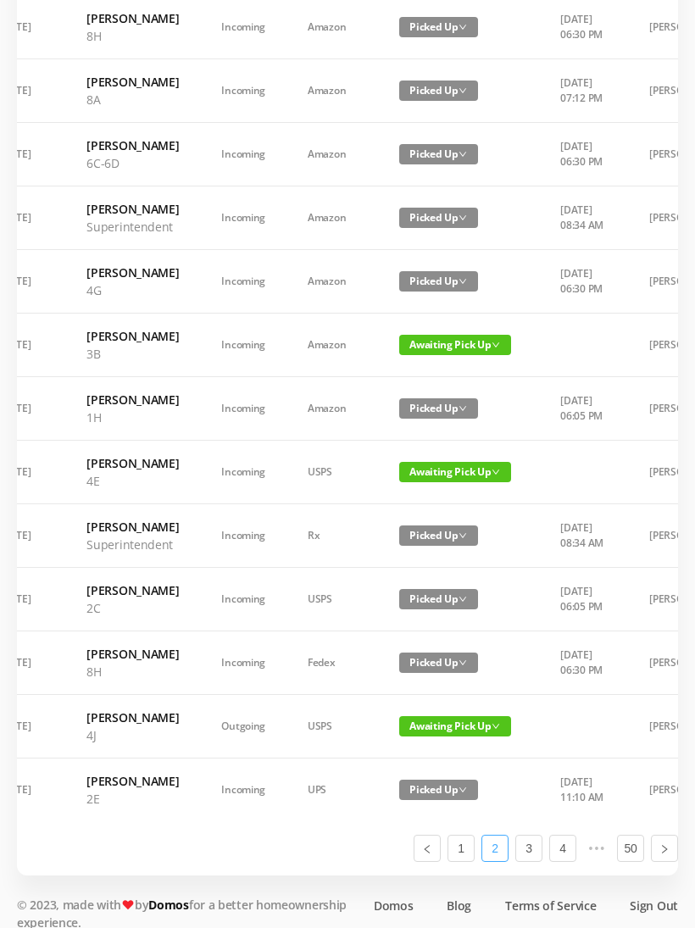
scroll to position [666, 0]
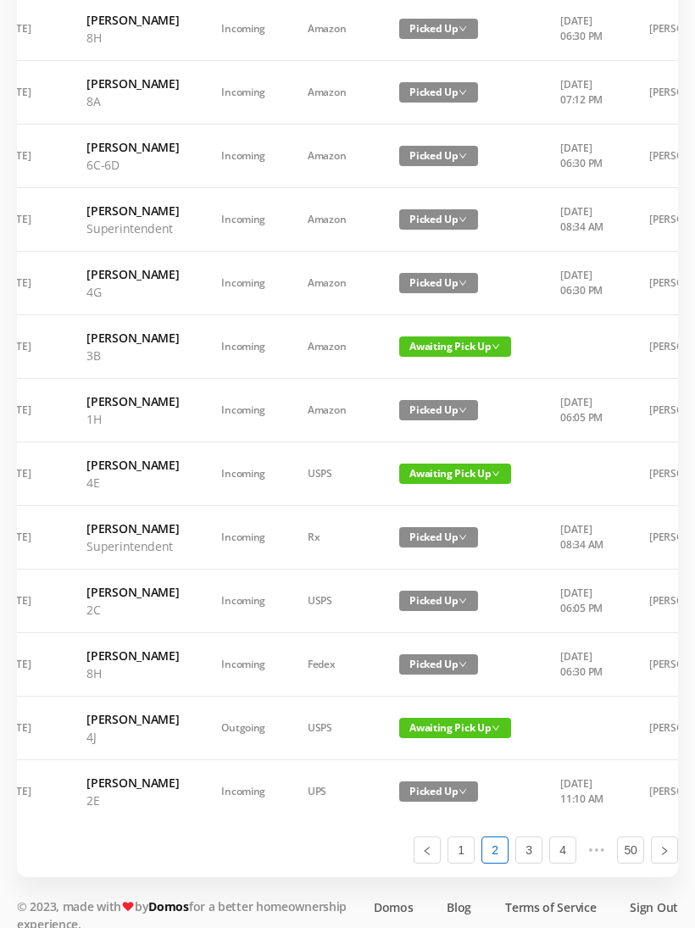
click at [451, 357] on span "Awaiting Pick Up" at bounding box center [455, 347] width 112 height 20
click at [448, 470] on link "Picked Up" at bounding box center [454, 468] width 110 height 27
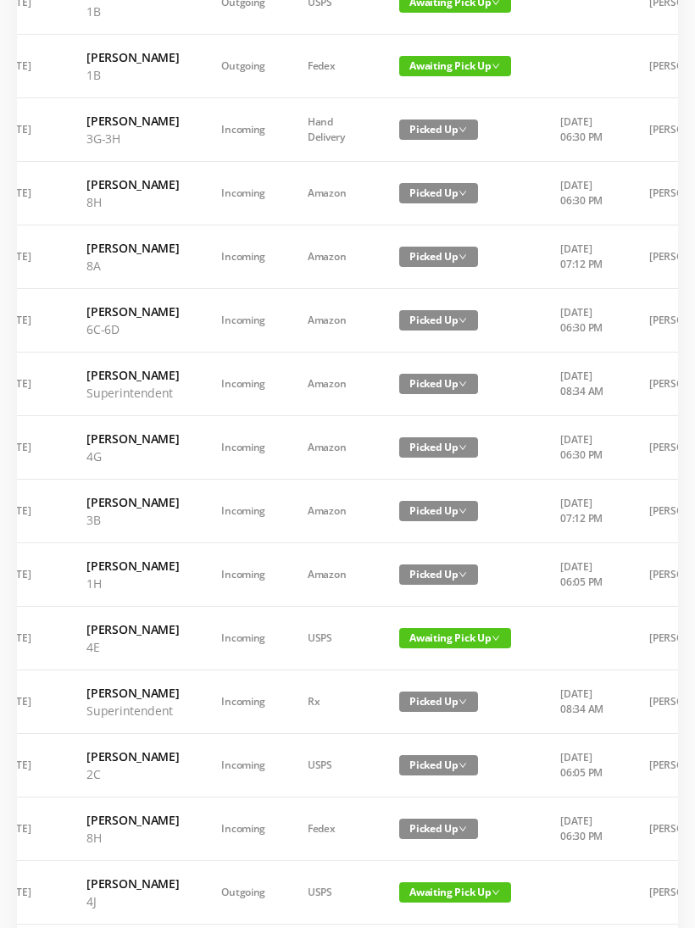
scroll to position [765, 0]
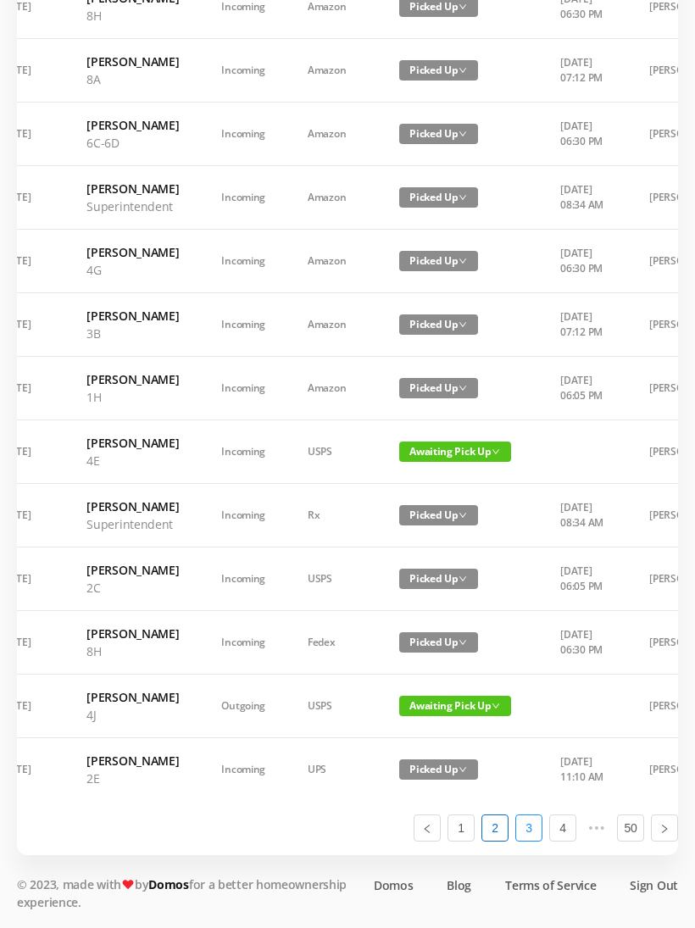
click at [532, 841] on link "3" at bounding box center [528, 828] width 25 height 25
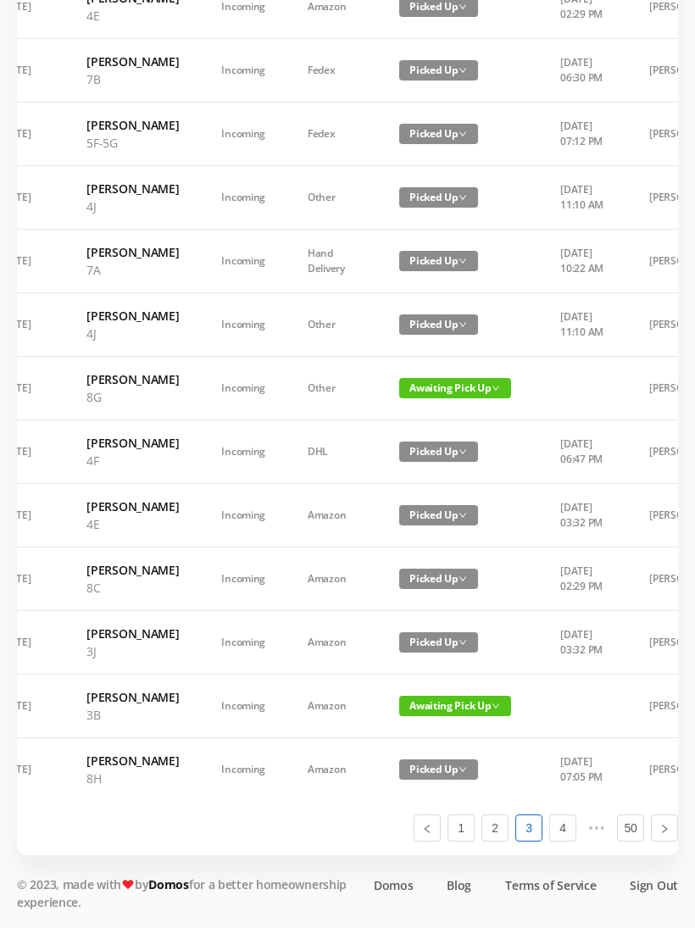
click at [449, 716] on span "Awaiting Pick Up" at bounding box center [455, 706] width 112 height 20
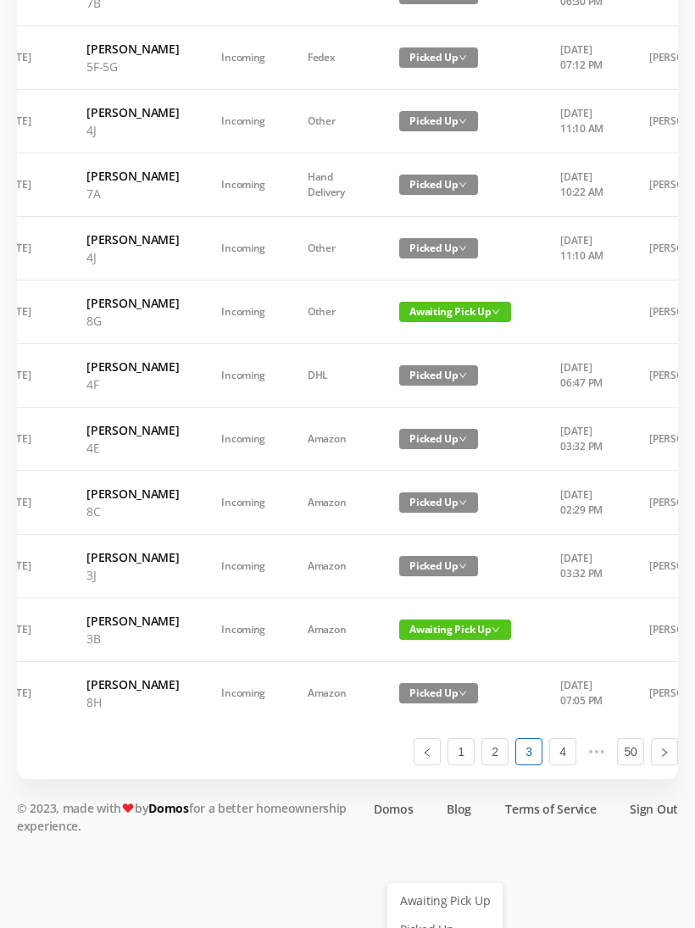
click at [433, 923] on link "Picked Up" at bounding box center [445, 929] width 110 height 27
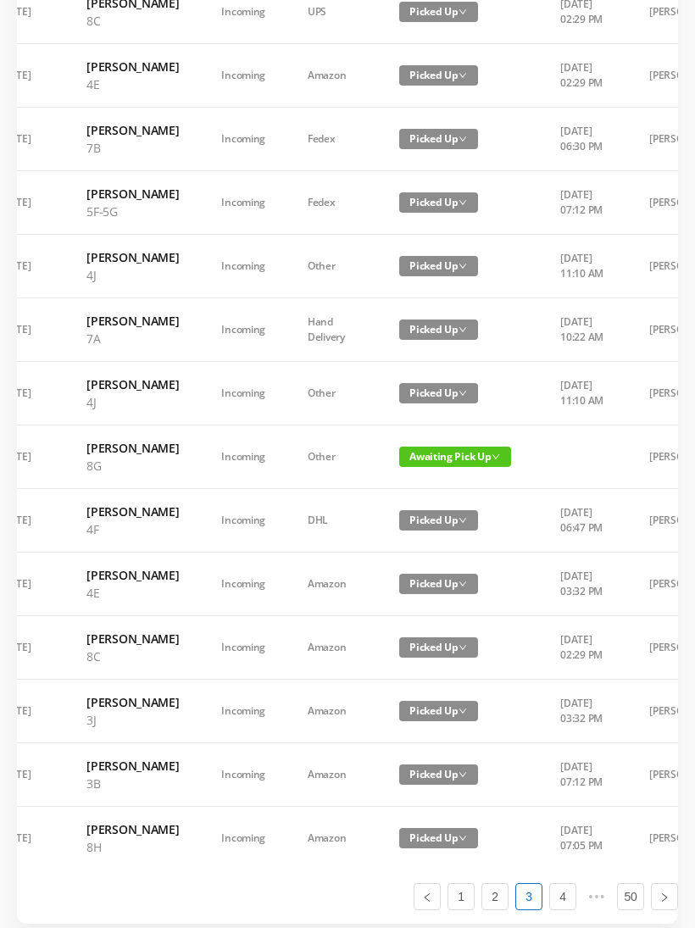
scroll to position [621, 0]
click at [439, 466] on span "Awaiting Pick Up" at bounding box center [455, 456] width 112 height 20
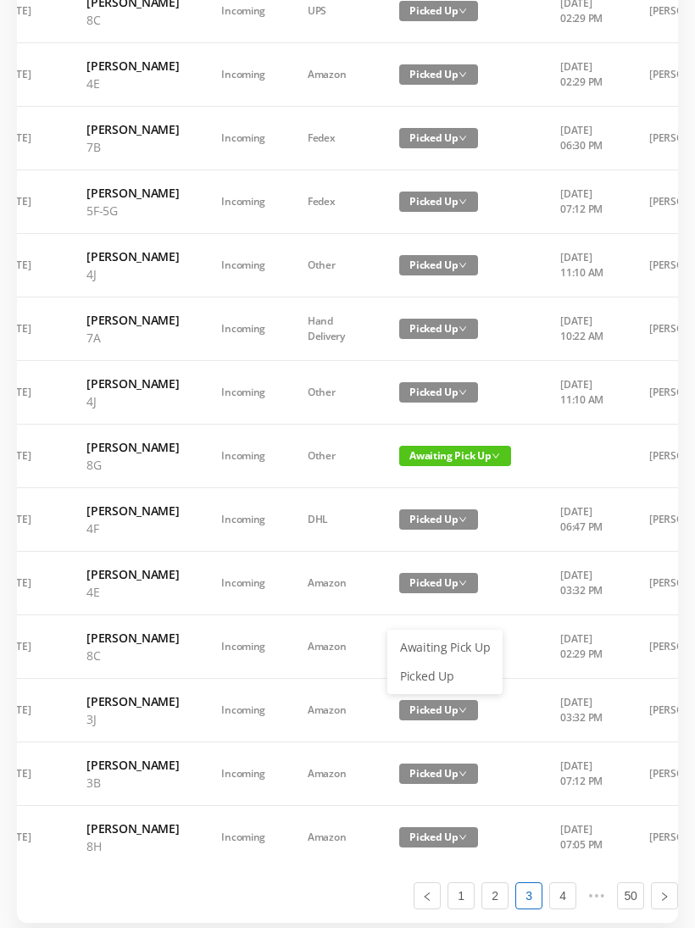
click at [432, 671] on link "Picked Up" at bounding box center [445, 676] width 110 height 27
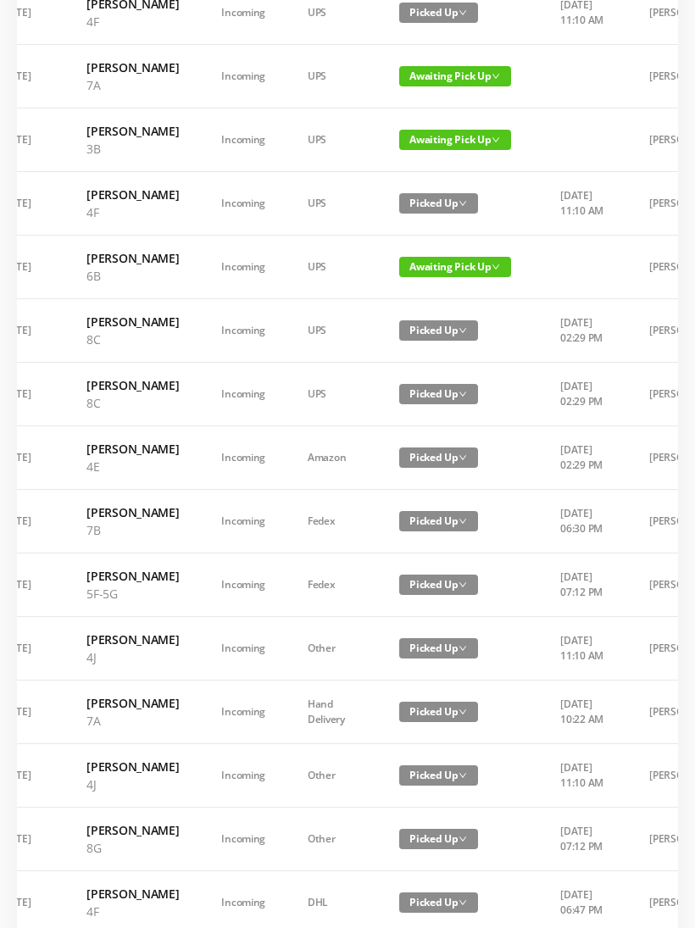
scroll to position [237, 0]
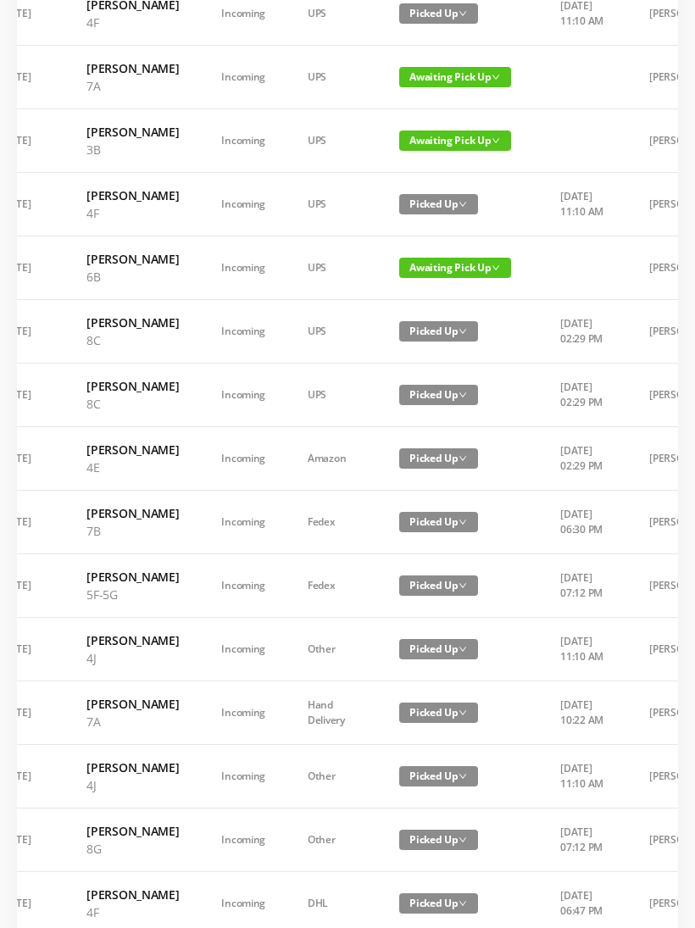
click at [433, 151] on span "Awaiting Pick Up" at bounding box center [455, 141] width 112 height 20
click at [429, 228] on link "Picked Up" at bounding box center [445, 227] width 110 height 27
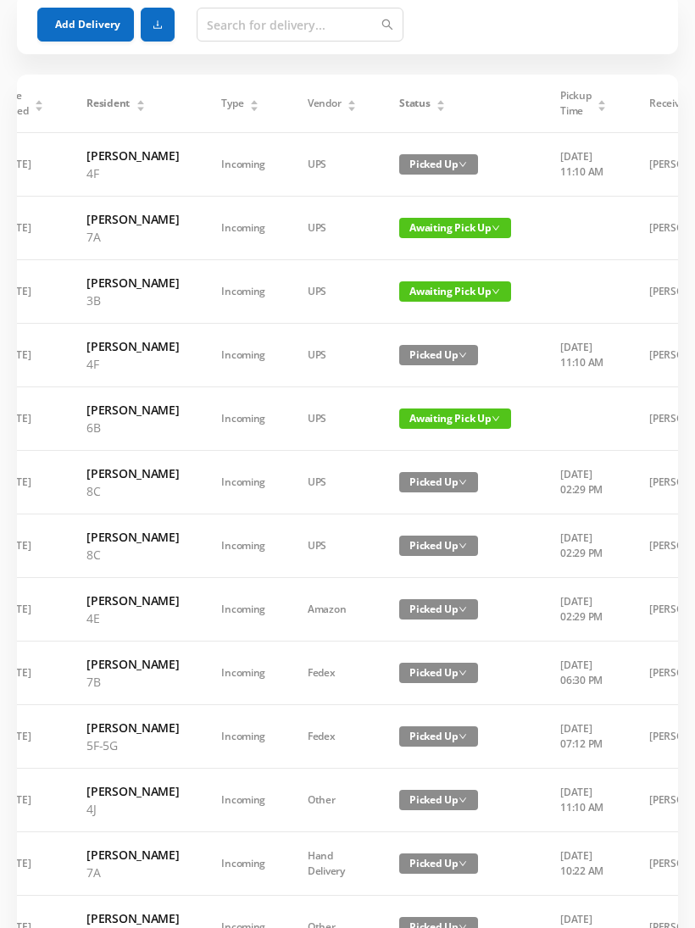
scroll to position [86, 0]
click at [438, 238] on span "Awaiting Pick Up" at bounding box center [455, 228] width 112 height 20
click at [432, 303] on link "Picked Up" at bounding box center [445, 305] width 110 height 27
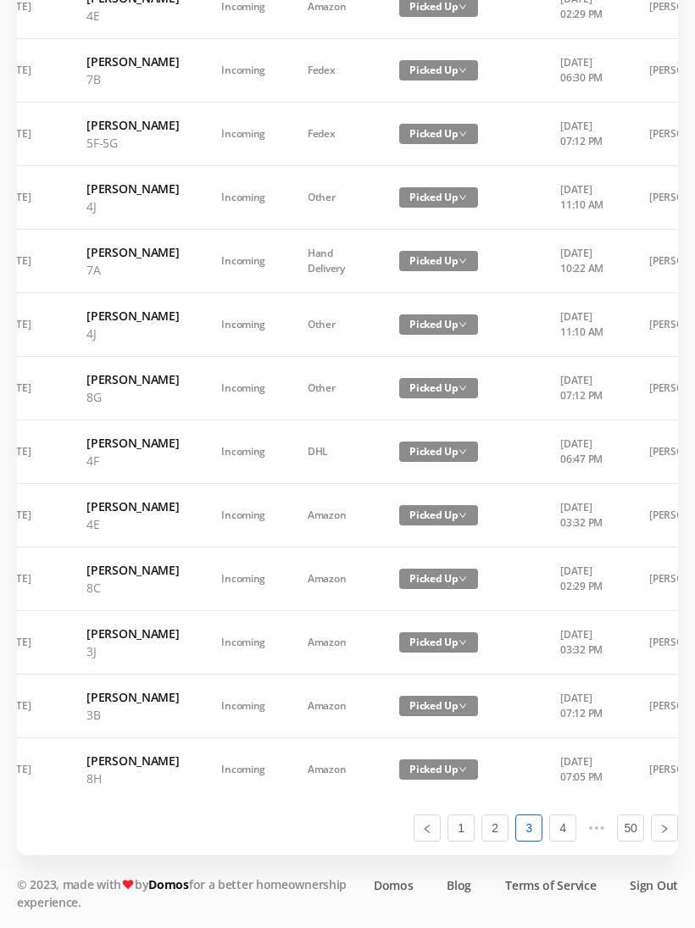
scroll to position [925, 0]
click at [565, 841] on link "4" at bounding box center [562, 828] width 25 height 25
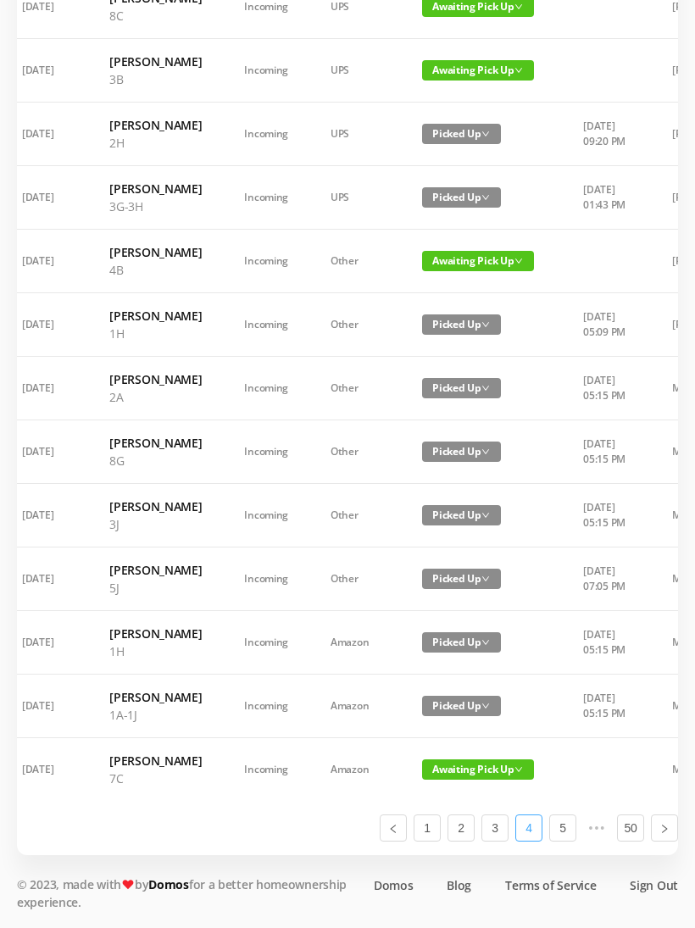
scroll to position [0, 11]
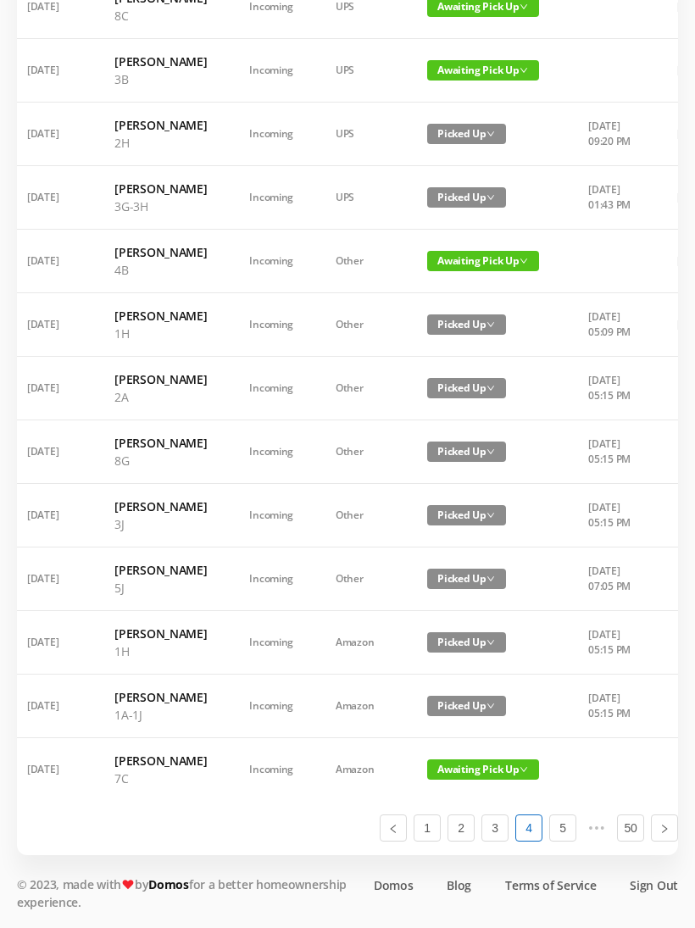
click at [468, 780] on span "Awaiting Pick Up" at bounding box center [483, 770] width 112 height 20
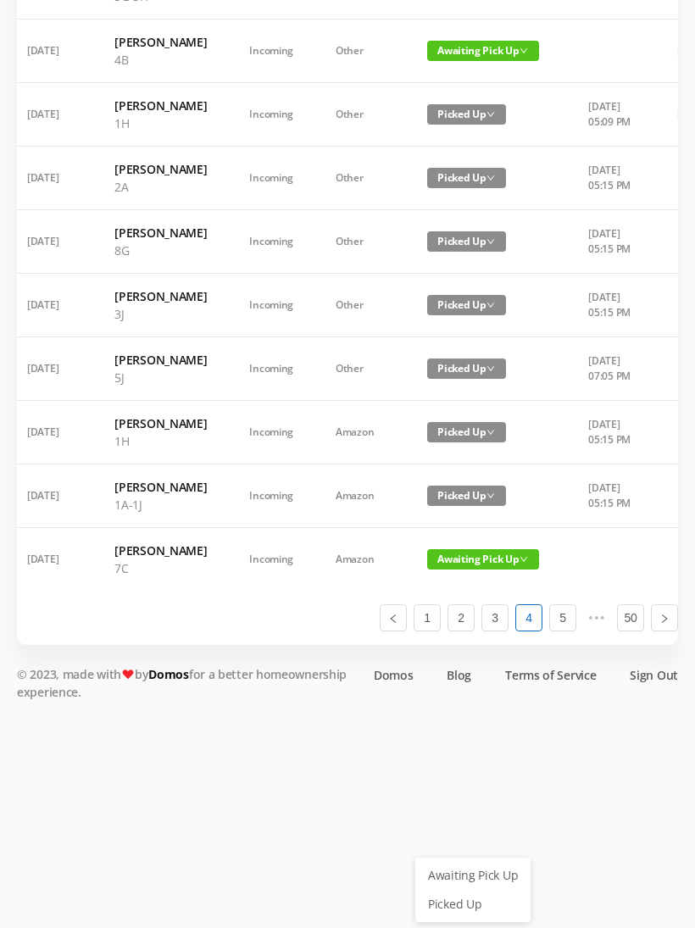
click at [462, 891] on link "Picked Up" at bounding box center [473, 904] width 110 height 27
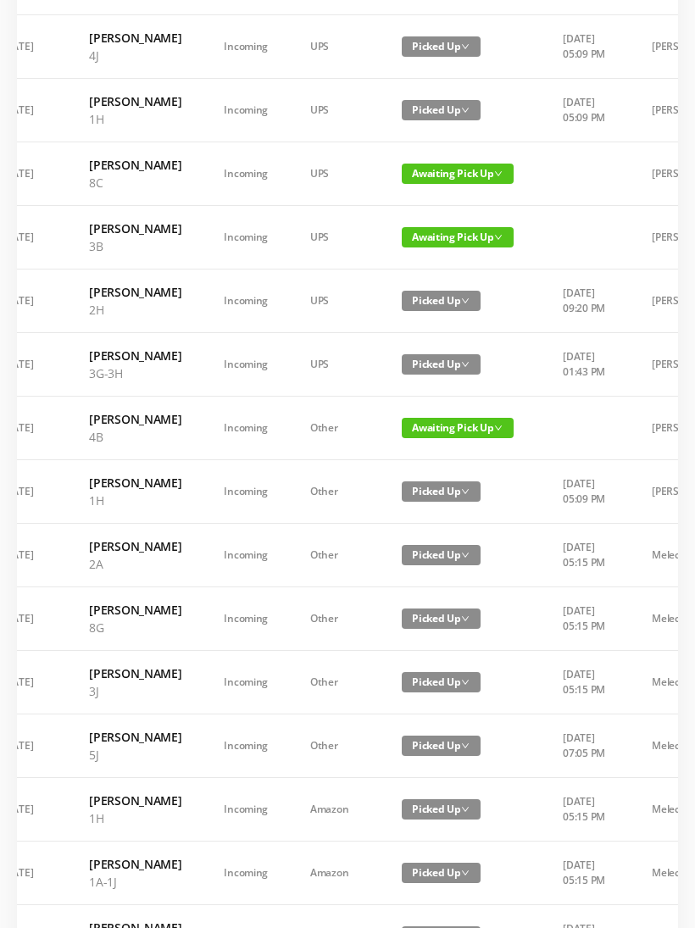
scroll to position [0, 28]
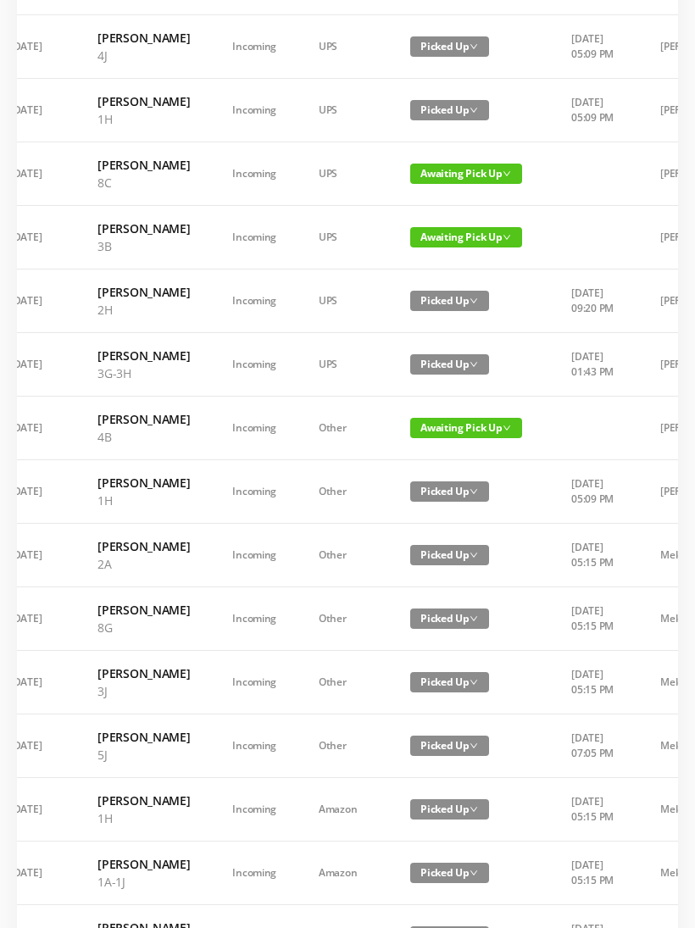
click at [452, 438] on span "Awaiting Pick Up" at bounding box center [466, 428] width 112 height 20
click at [456, 655] on link "Picked Up" at bounding box center [456, 656] width 110 height 27
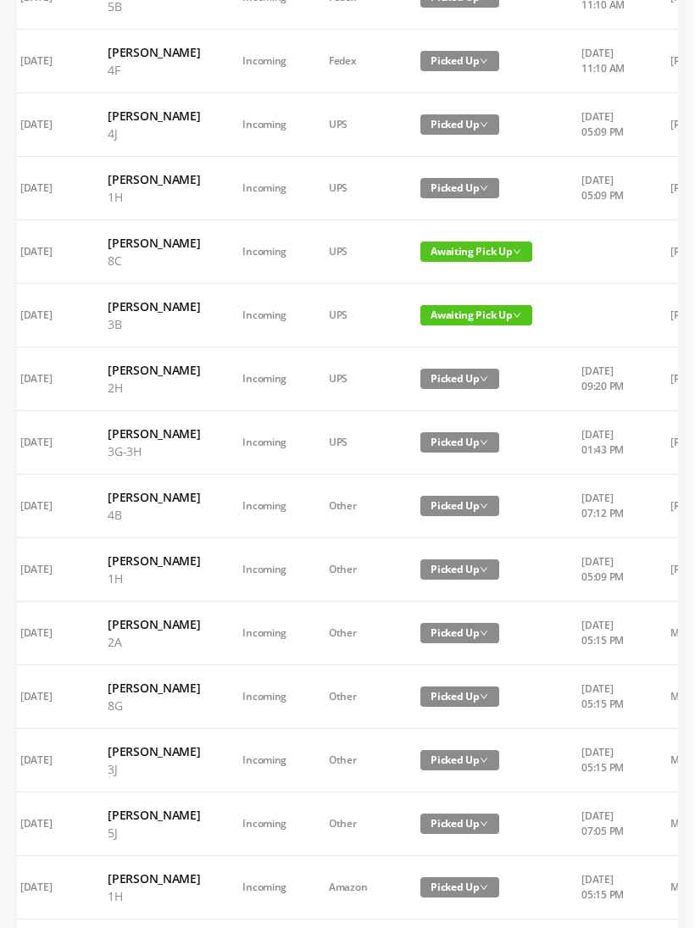
scroll to position [443, 0]
click at [472, 262] on span "Awaiting Pick Up" at bounding box center [477, 252] width 112 height 20
click at [462, 409] on link "Picked Up" at bounding box center [466, 409] width 110 height 27
click at [471, 326] on span "Awaiting Pick Up" at bounding box center [477, 315] width 112 height 20
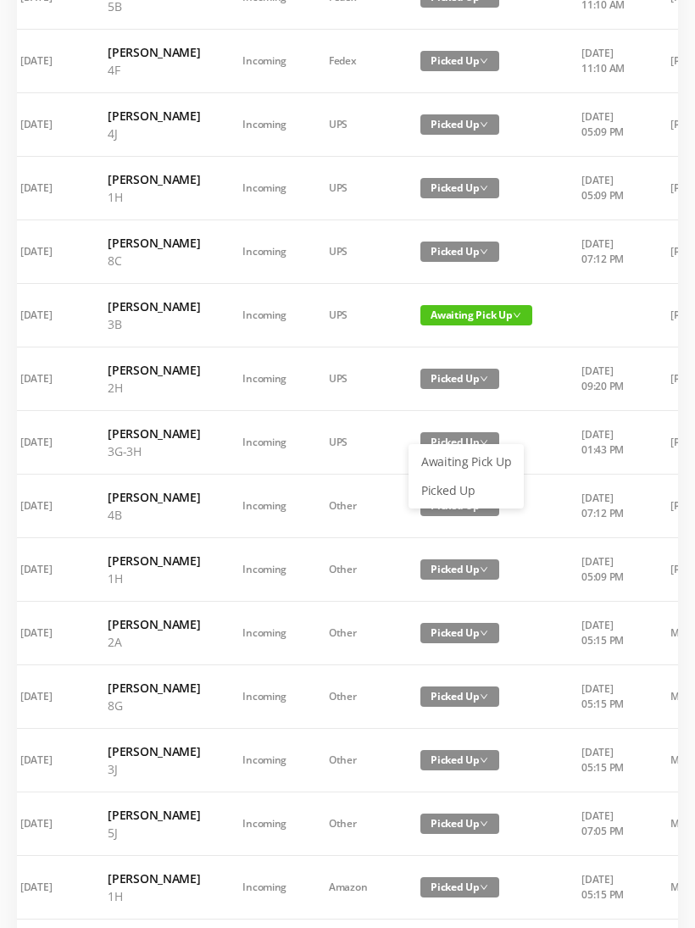
click at [458, 490] on link "Picked Up" at bounding box center [466, 490] width 110 height 27
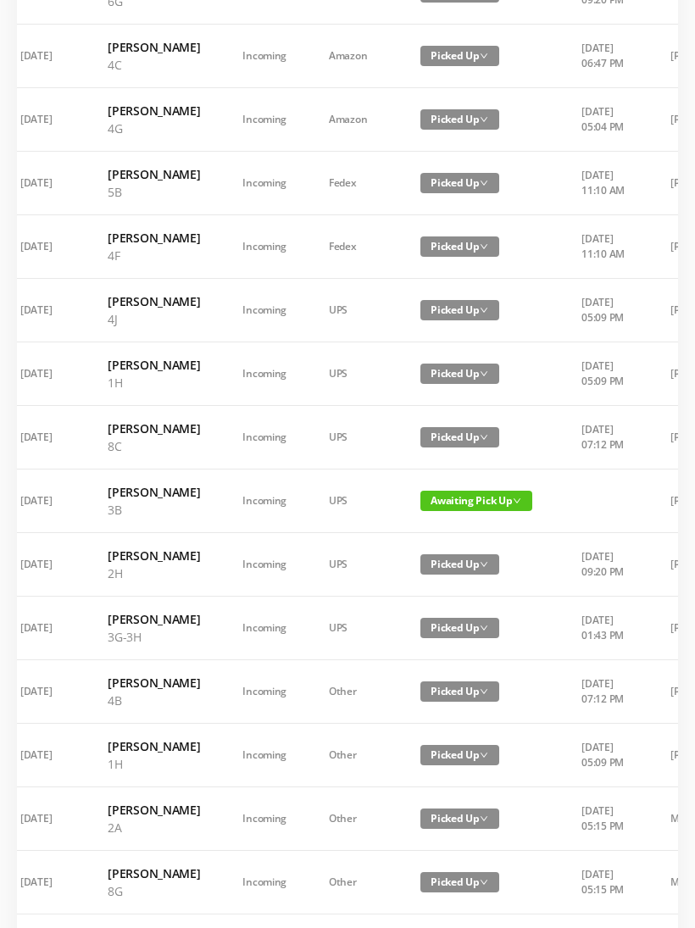
scroll to position [943, 0]
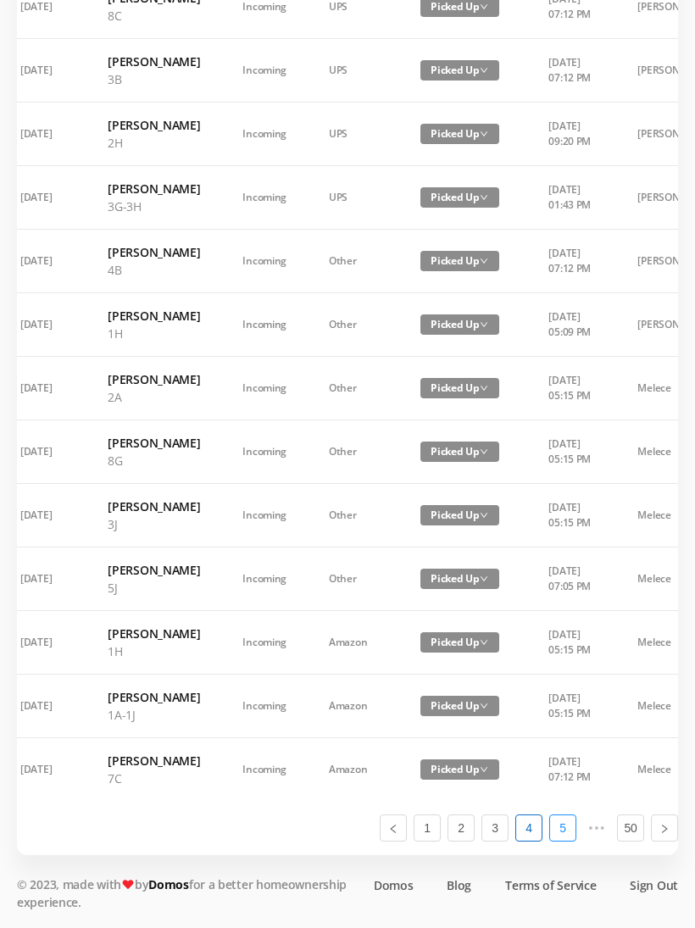
click at [571, 841] on link "5" at bounding box center [562, 828] width 25 height 25
click at [426, 841] on link "1" at bounding box center [427, 828] width 25 height 25
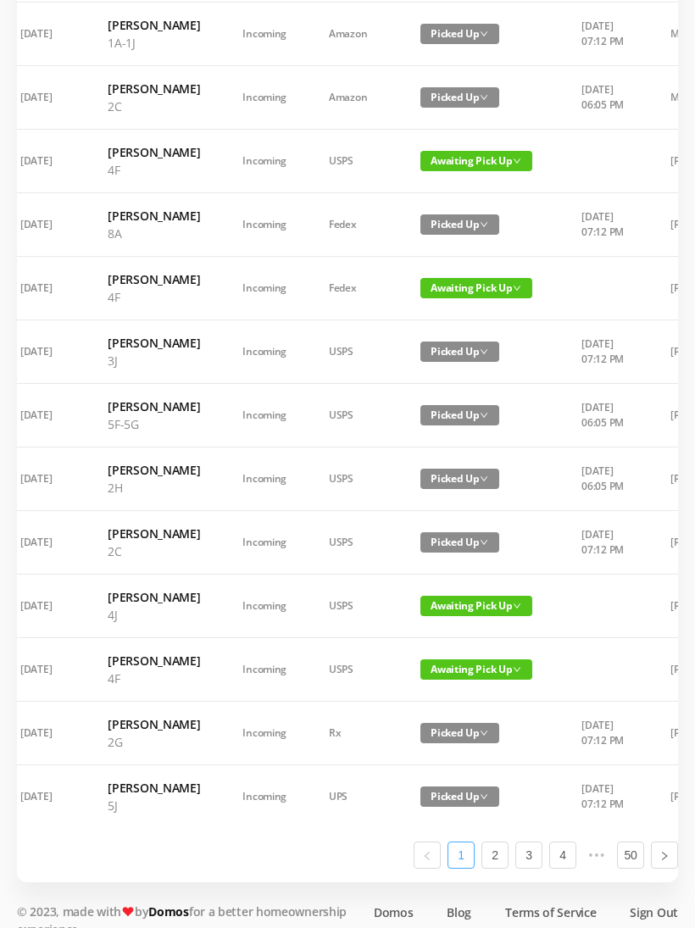
scroll to position [961, 0]
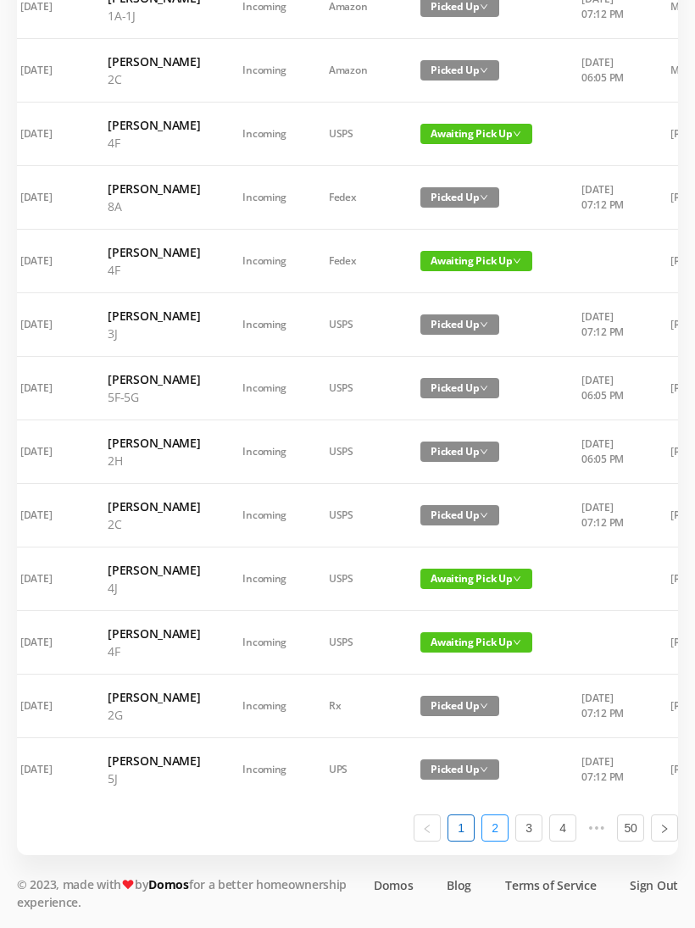
click at [502, 841] on link "2" at bounding box center [494, 828] width 25 height 25
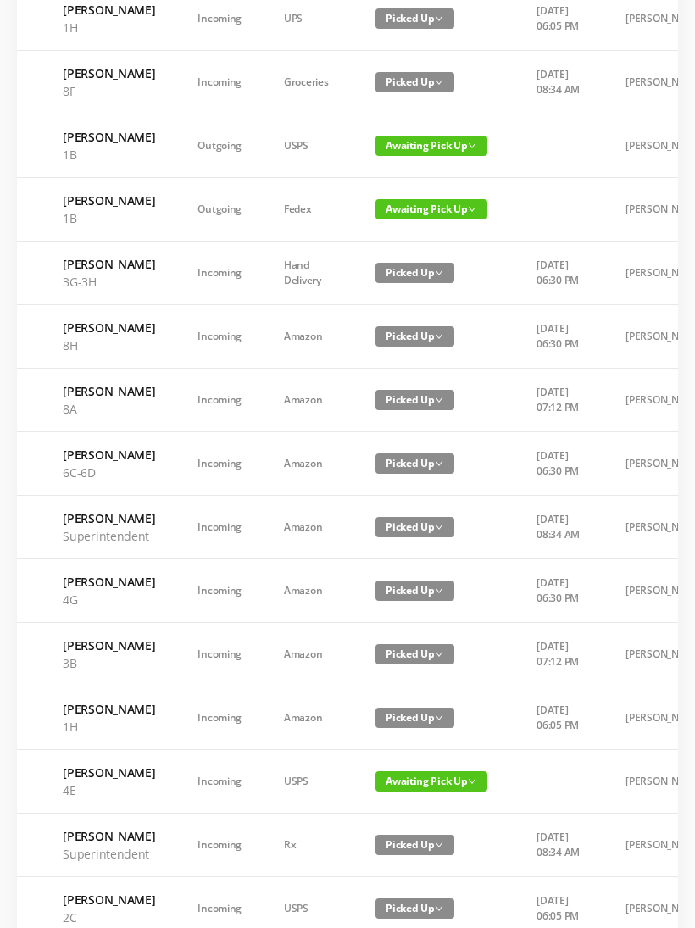
scroll to position [0, 58]
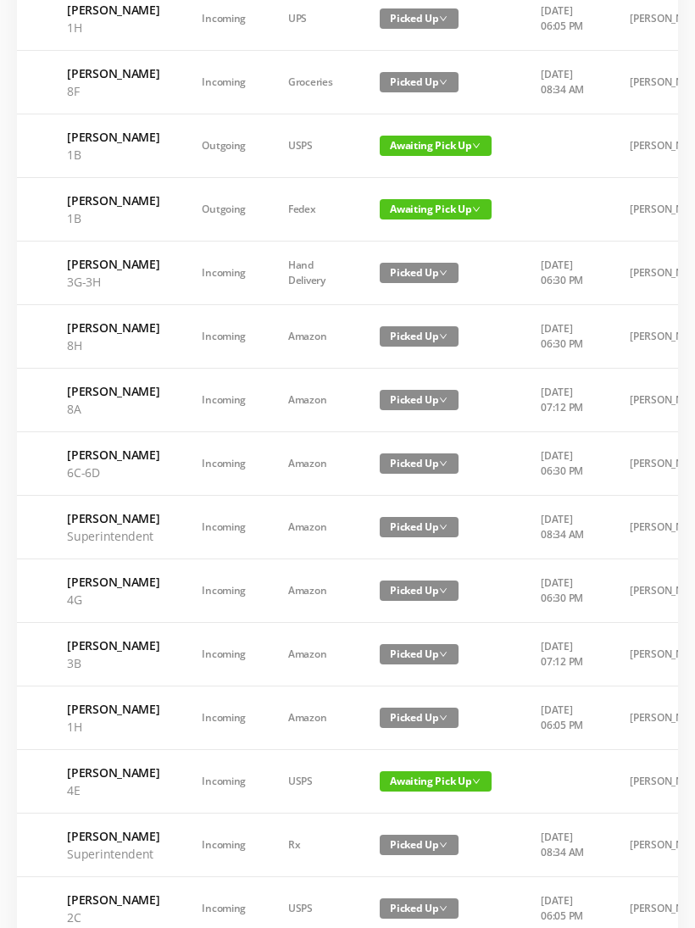
click at [443, 156] on span "Awaiting Pick Up" at bounding box center [436, 146] width 112 height 20
click at [431, 223] on link "Picked Up" at bounding box center [435, 223] width 110 height 27
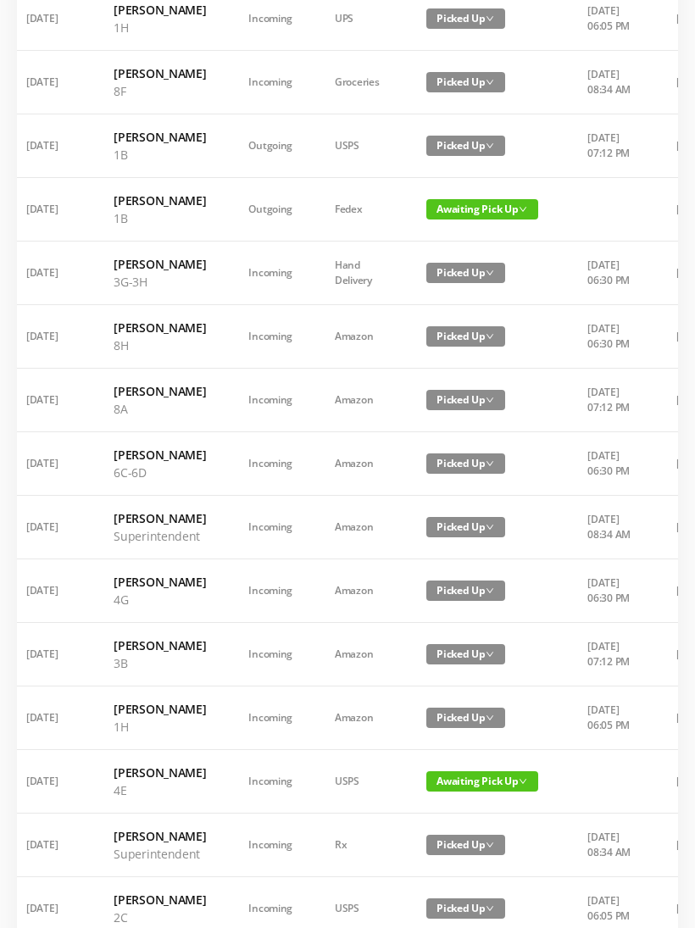
scroll to position [0, 19]
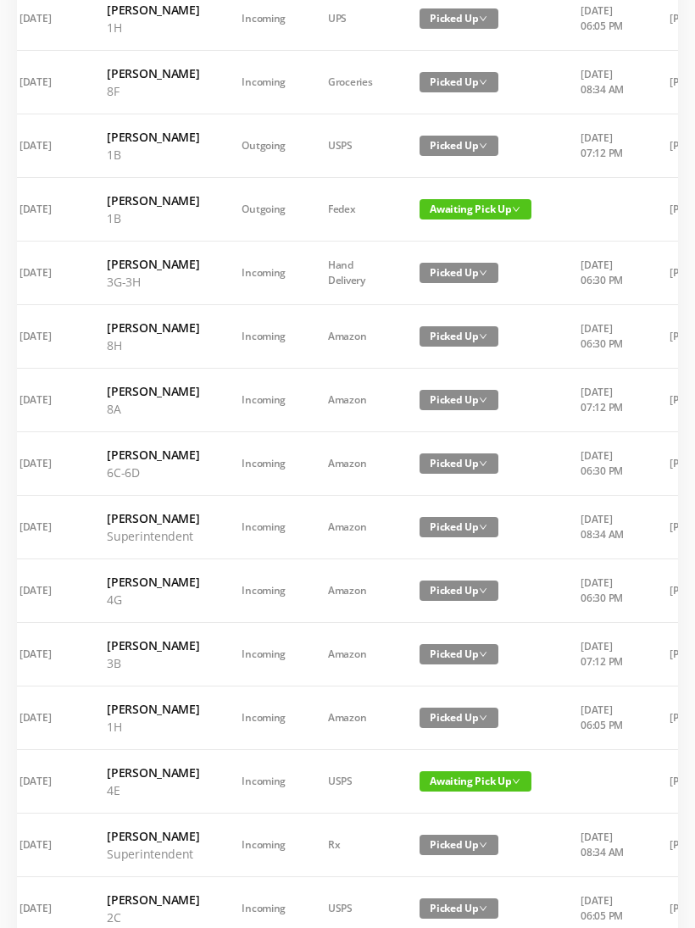
click at [471, 220] on span "Awaiting Pick Up" at bounding box center [476, 209] width 112 height 20
click at [466, 287] on link "Picked Up" at bounding box center [475, 287] width 110 height 27
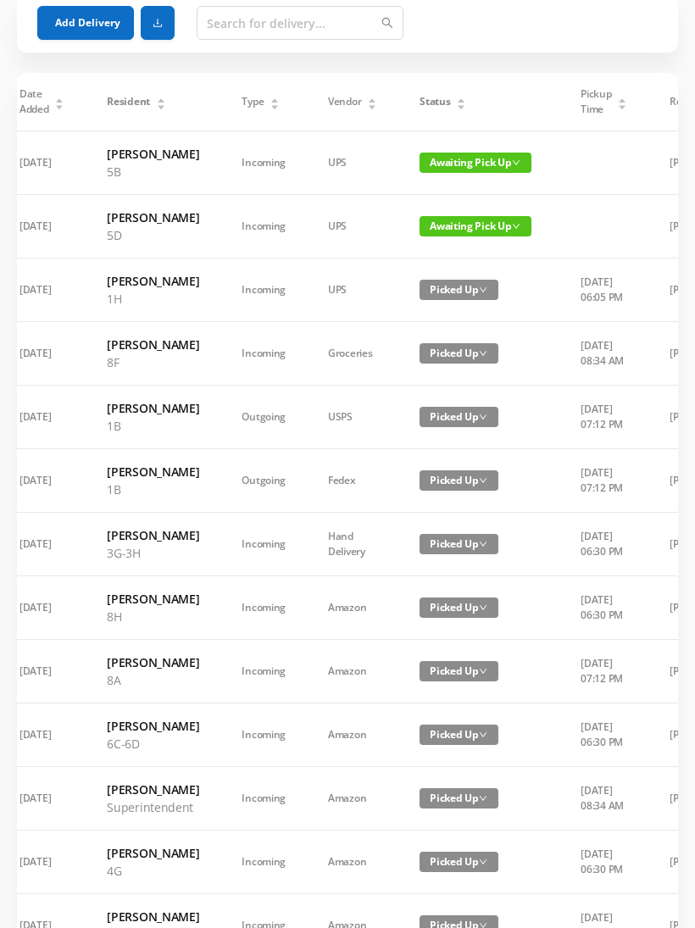
scroll to position [0, 0]
